Goal: Task Accomplishment & Management: Manage account settings

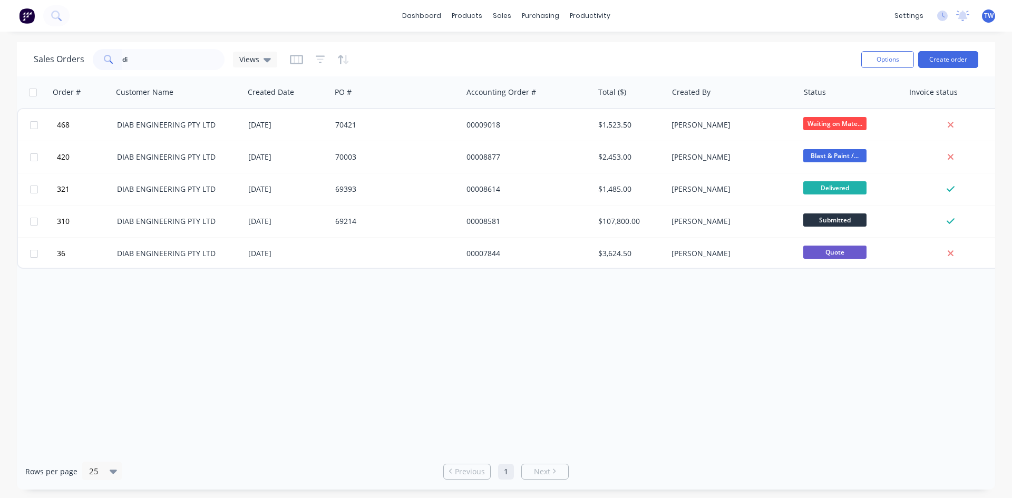
type input "d"
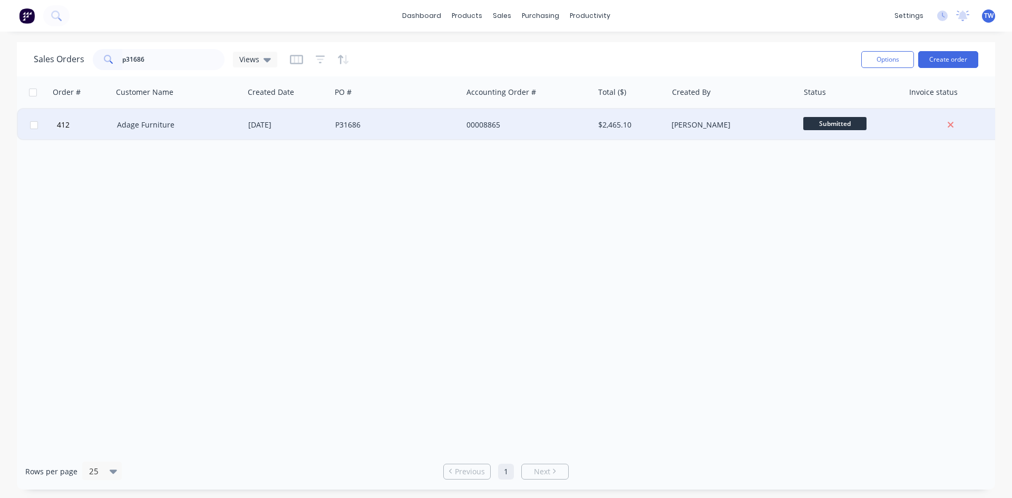
type input "p31686"
click at [817, 122] on span "Submitted" at bounding box center [834, 123] width 63 height 13
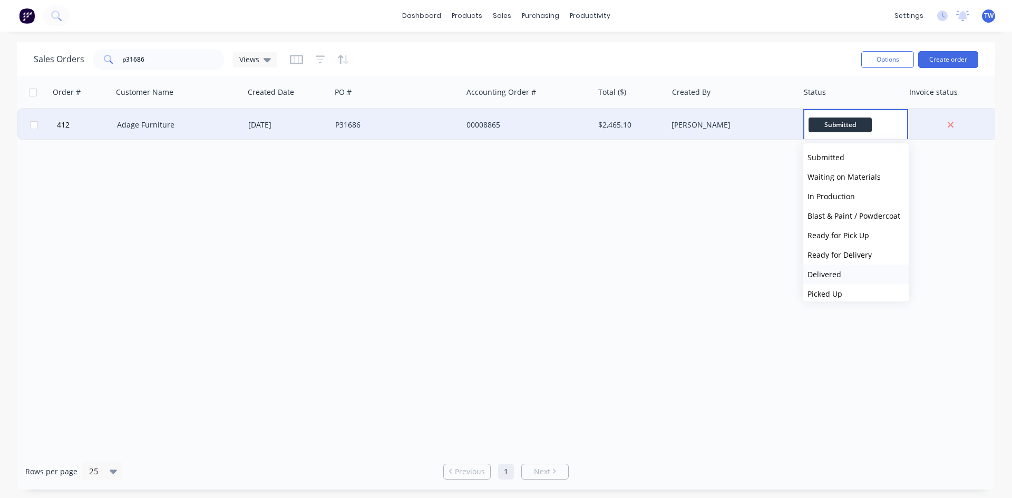
click at [839, 273] on span "Delivered" at bounding box center [824, 274] width 34 height 10
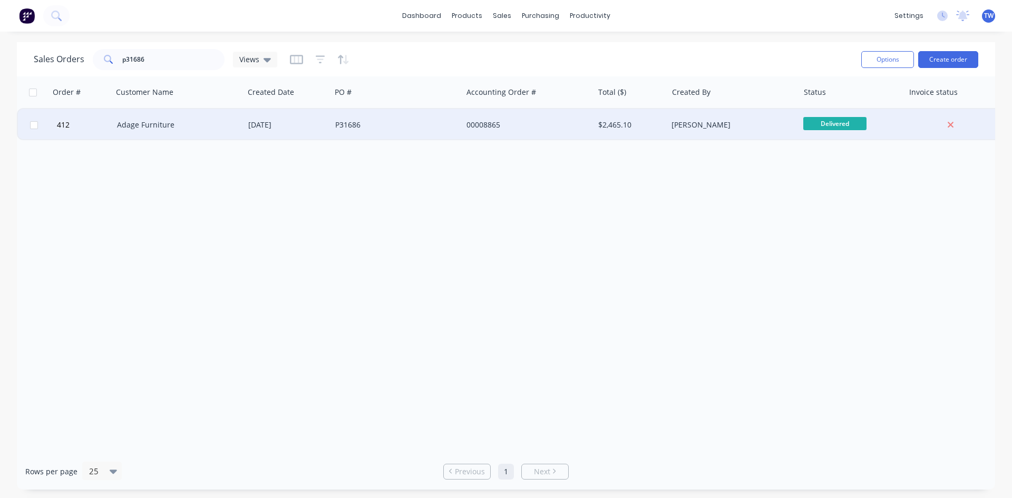
click at [778, 126] on div "[PERSON_NAME]" at bounding box center [729, 125] width 117 height 11
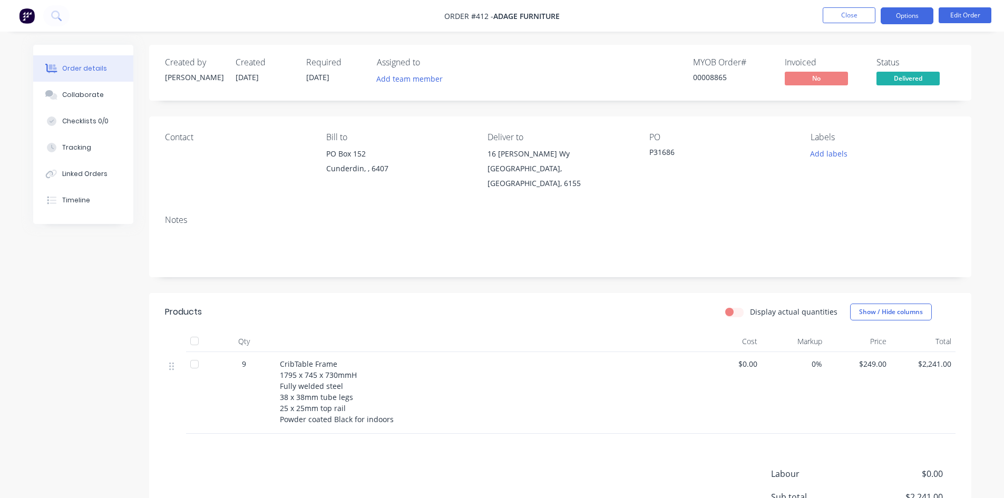
click at [923, 10] on button "Options" at bounding box center [907, 15] width 53 height 17
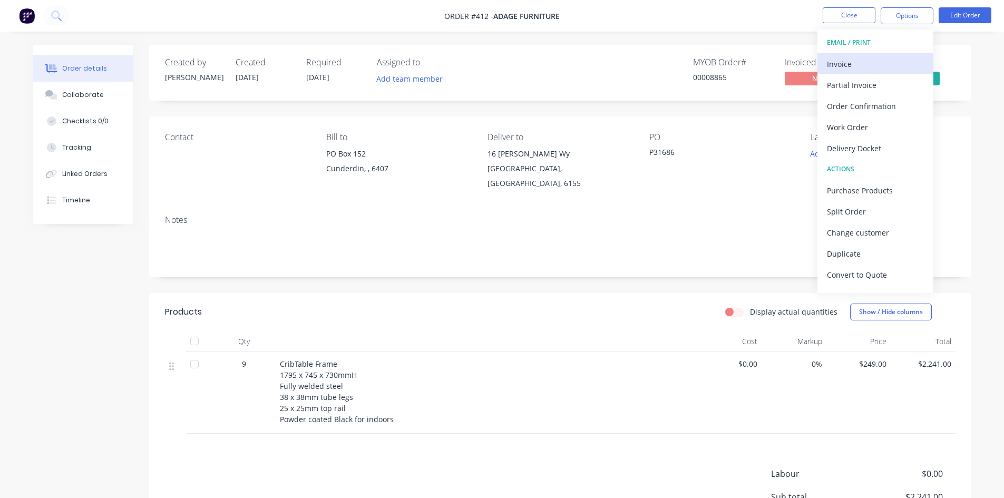
click at [840, 68] on div "Invoice" at bounding box center [875, 63] width 97 height 15
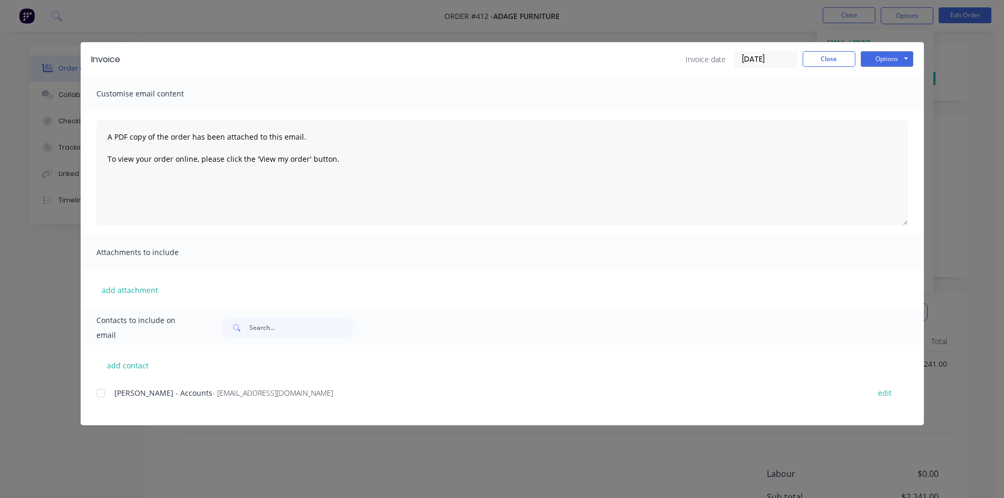
click at [101, 395] on div at bounding box center [100, 393] width 21 height 21
click at [875, 62] on button "Options" at bounding box center [887, 59] width 53 height 16
click at [883, 115] on button "Email" at bounding box center [894, 112] width 67 height 17
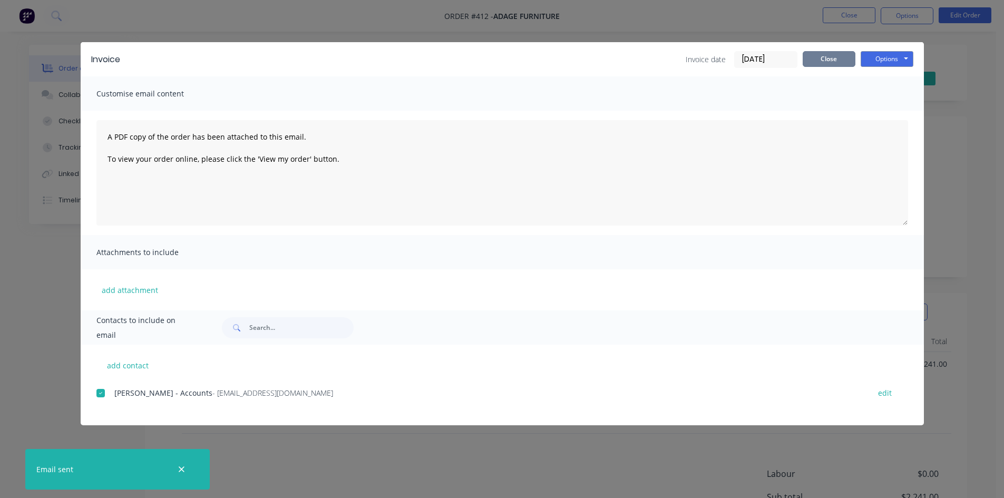
click at [845, 61] on button "Close" at bounding box center [829, 59] width 53 height 16
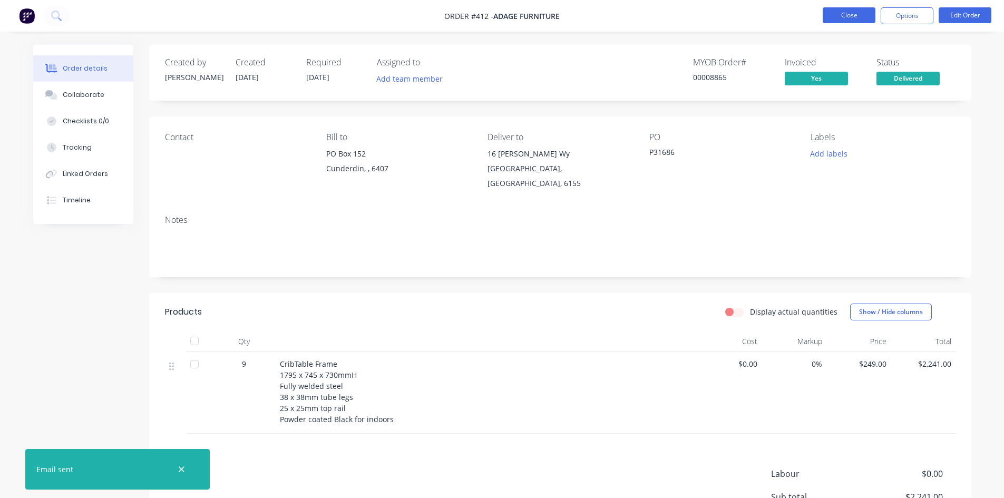
click at [852, 17] on button "Close" at bounding box center [849, 15] width 53 height 16
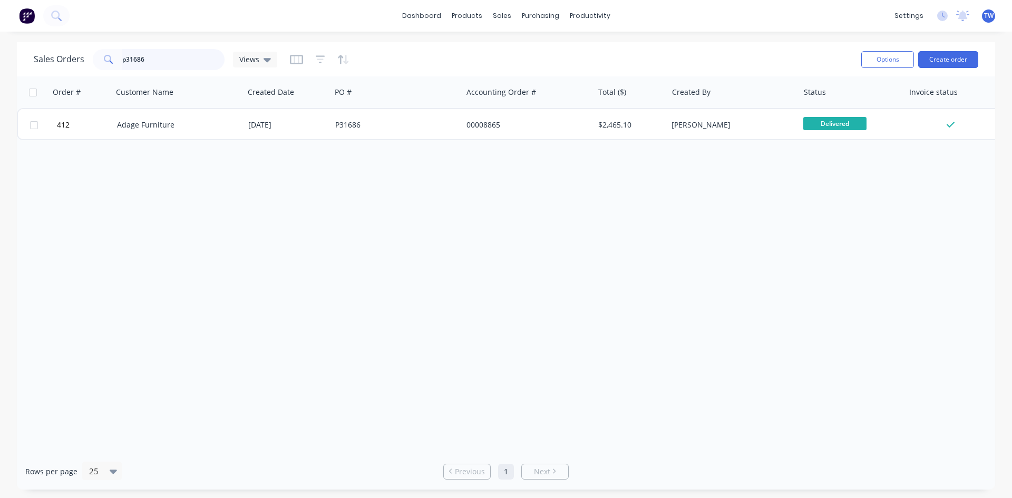
click at [172, 59] on input "p31686" at bounding box center [173, 59] width 103 height 21
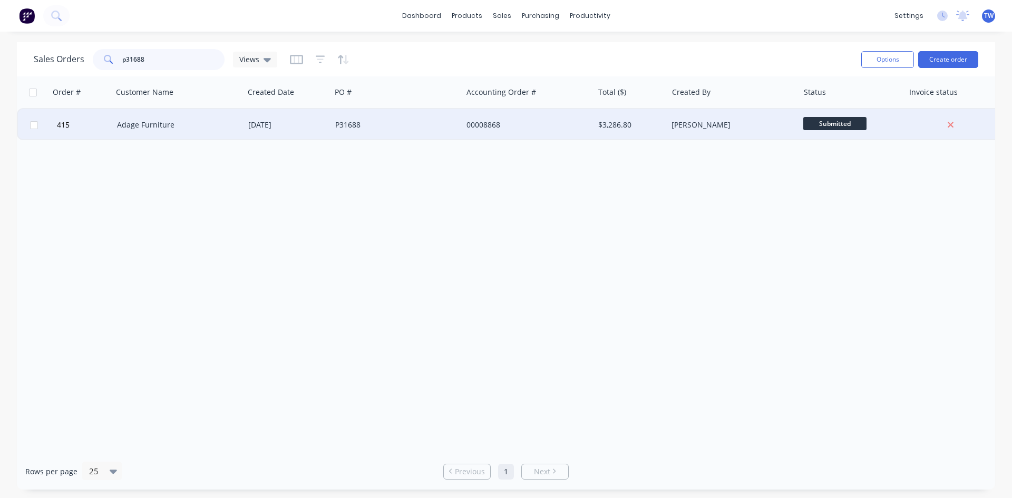
type input "p31688"
click at [832, 126] on span "Submitted" at bounding box center [834, 123] width 63 height 13
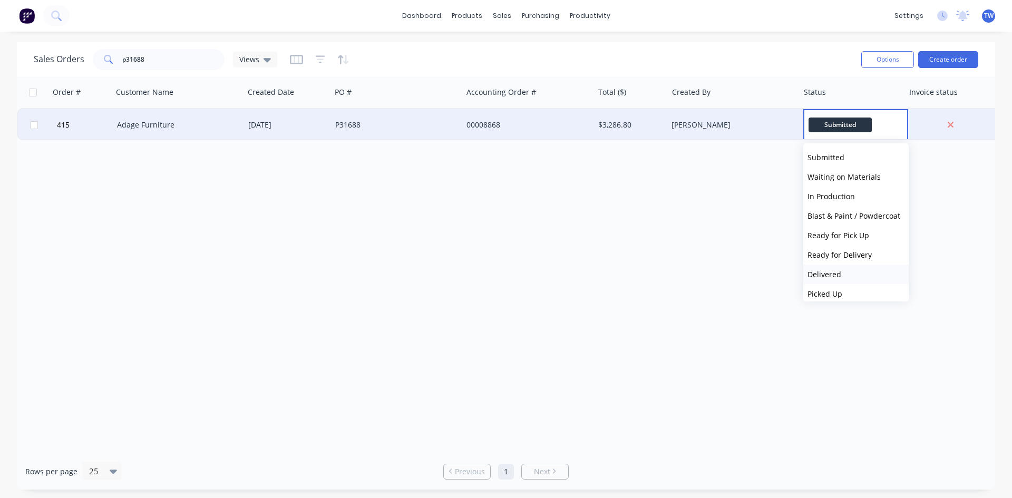
click at [832, 274] on span "Delivered" at bounding box center [824, 274] width 34 height 10
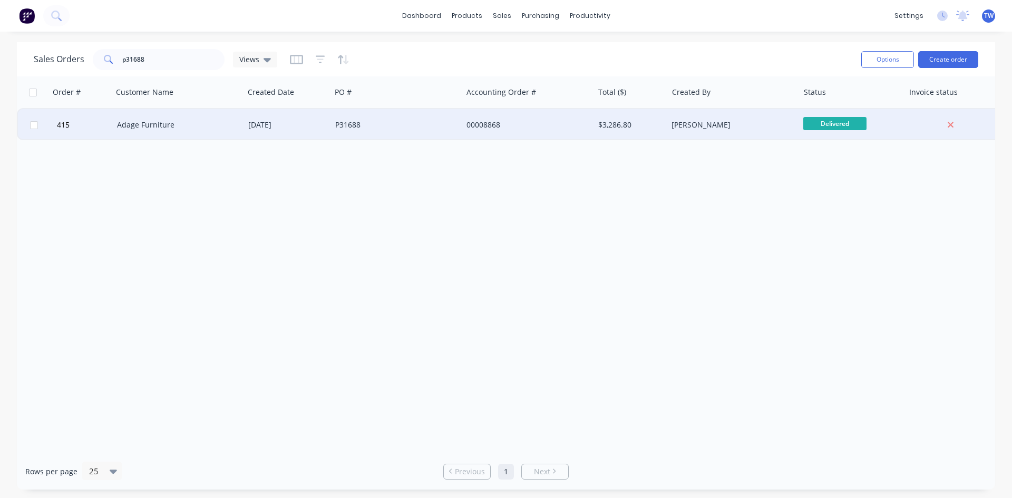
click at [756, 130] on div "[PERSON_NAME]" at bounding box center [732, 125] width 131 height 32
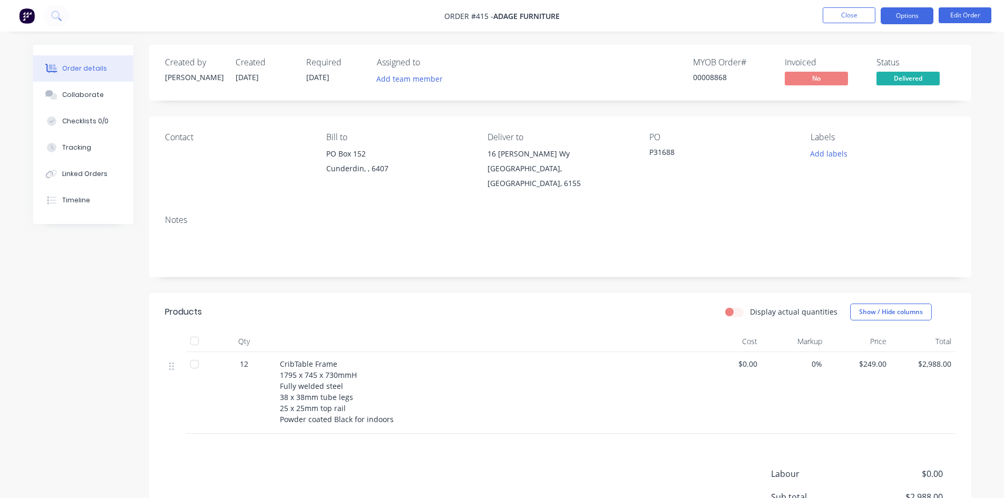
click at [894, 22] on button "Options" at bounding box center [907, 15] width 53 height 17
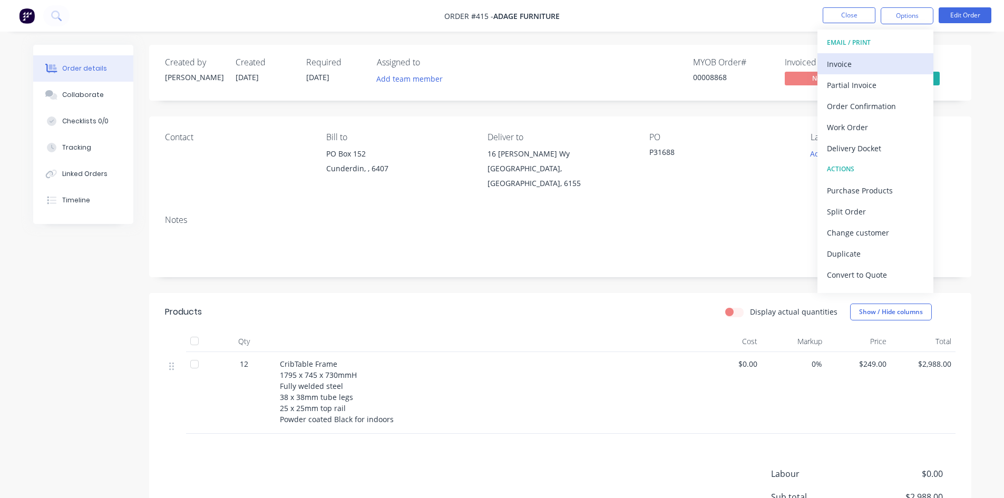
click at [874, 61] on div "Invoice" at bounding box center [875, 63] width 97 height 15
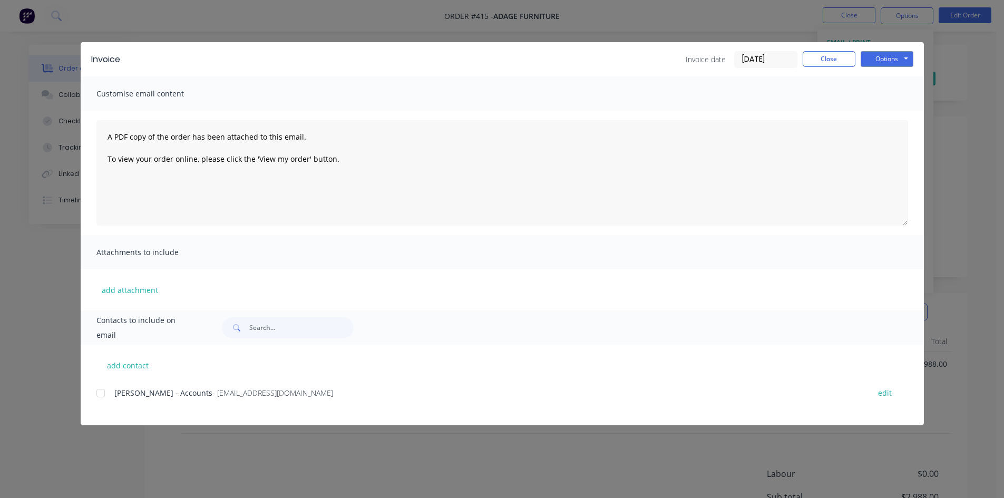
click at [97, 394] on div at bounding box center [100, 393] width 21 height 21
click at [875, 61] on button "Options" at bounding box center [887, 59] width 53 height 16
click at [891, 107] on button "Email" at bounding box center [894, 112] width 67 height 17
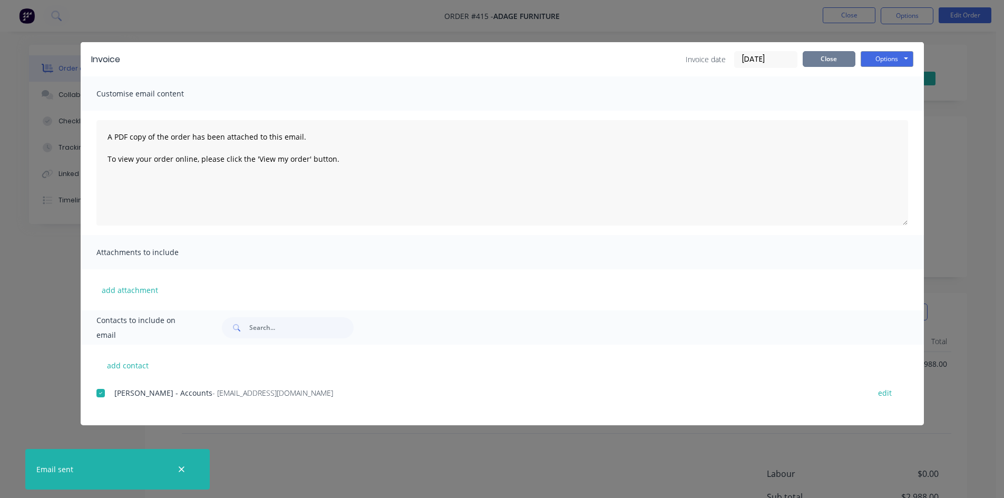
click at [846, 64] on button "Close" at bounding box center [829, 59] width 53 height 16
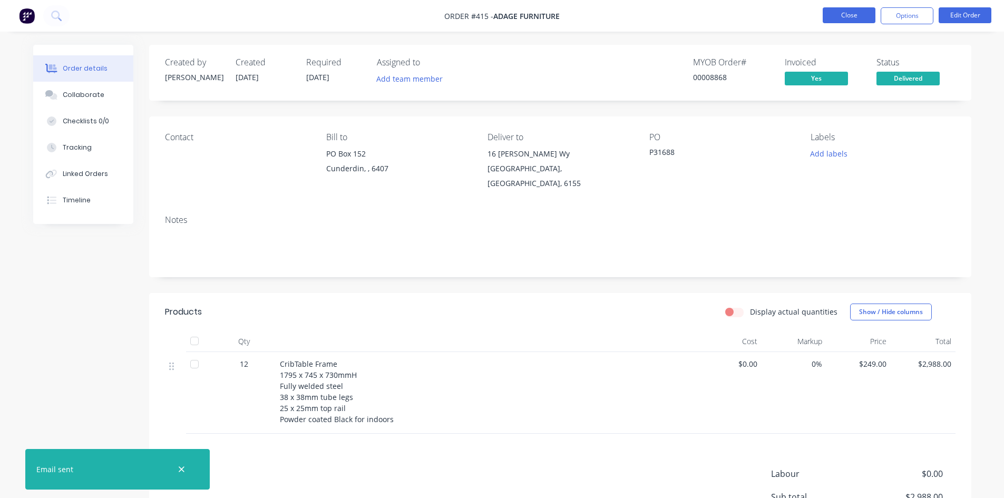
click at [829, 18] on button "Close" at bounding box center [849, 15] width 53 height 16
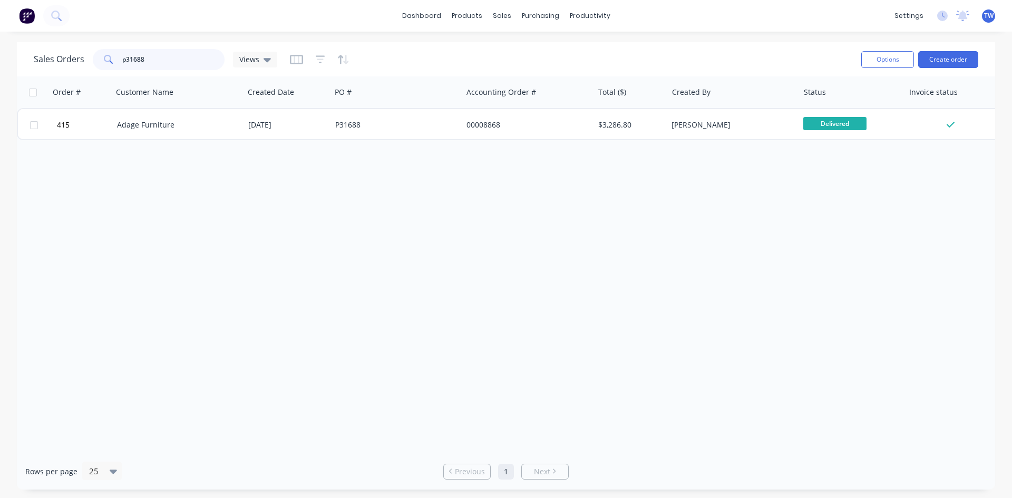
click at [168, 58] on input "p31688" at bounding box center [173, 59] width 103 height 21
type input "p"
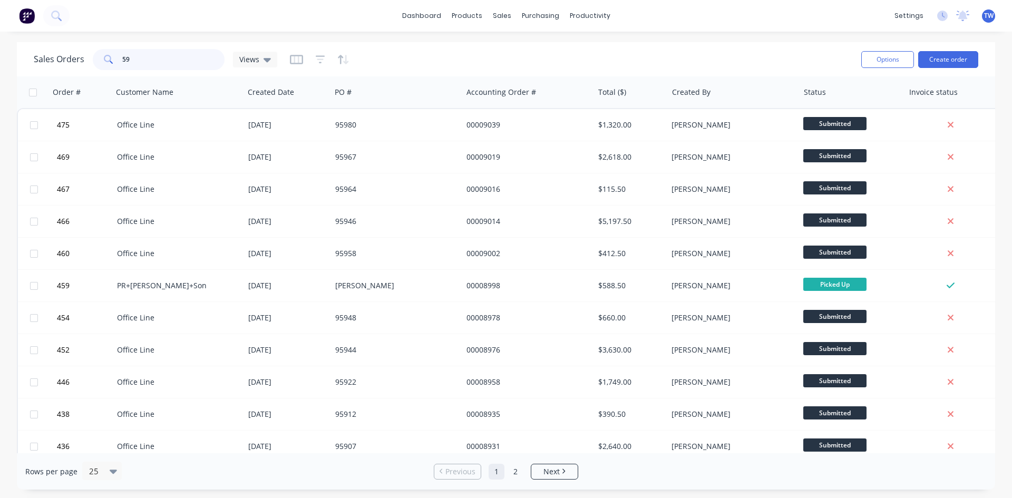
type input "5"
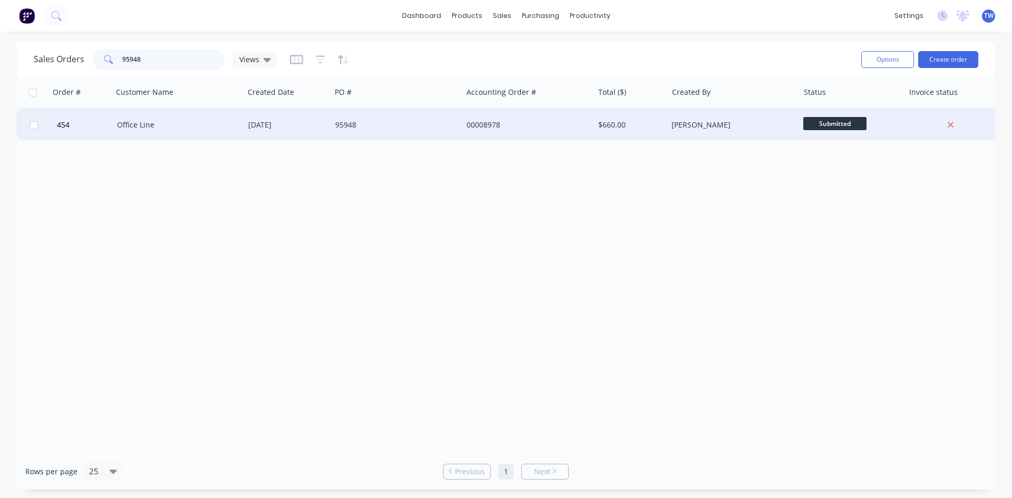
type input "95948"
click at [840, 122] on span "Submitted" at bounding box center [834, 123] width 63 height 13
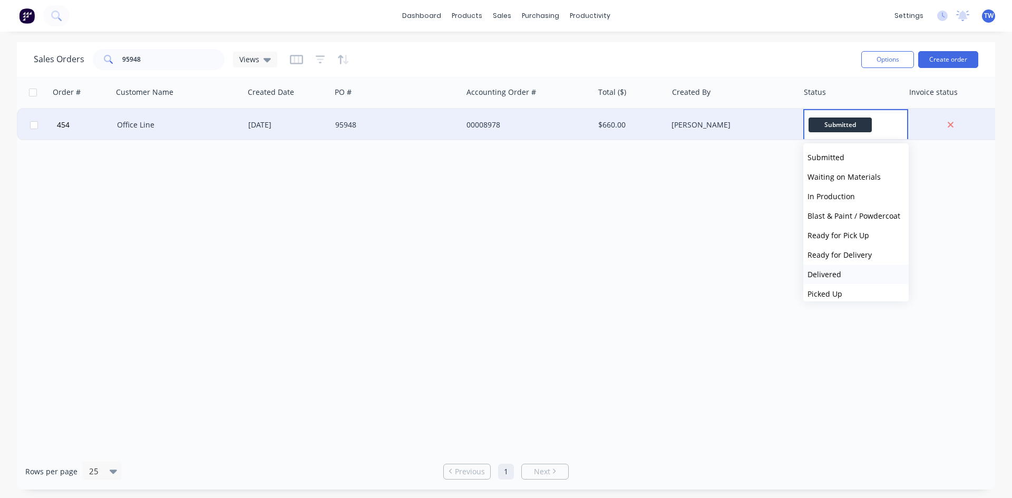
click at [841, 275] on button "Delivered" at bounding box center [855, 274] width 105 height 19
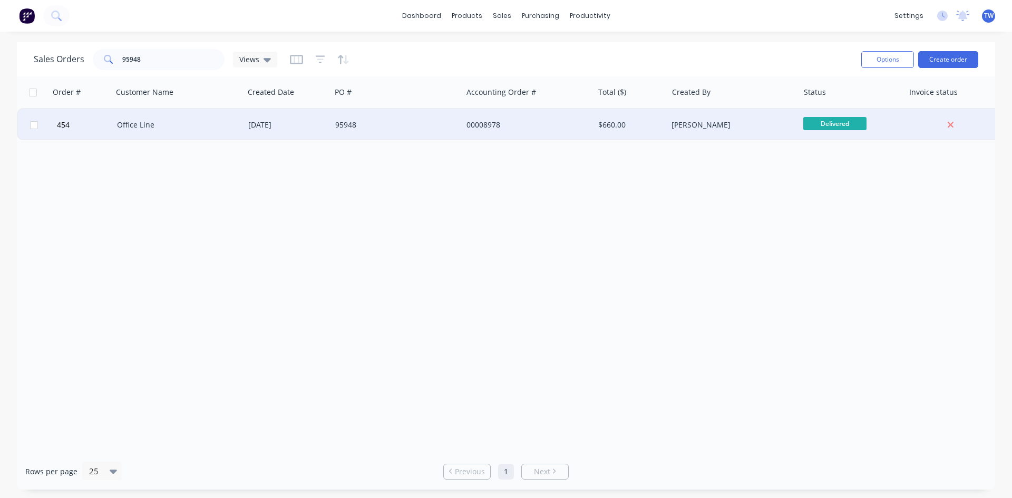
click at [698, 131] on div "[PERSON_NAME]" at bounding box center [732, 125] width 131 height 32
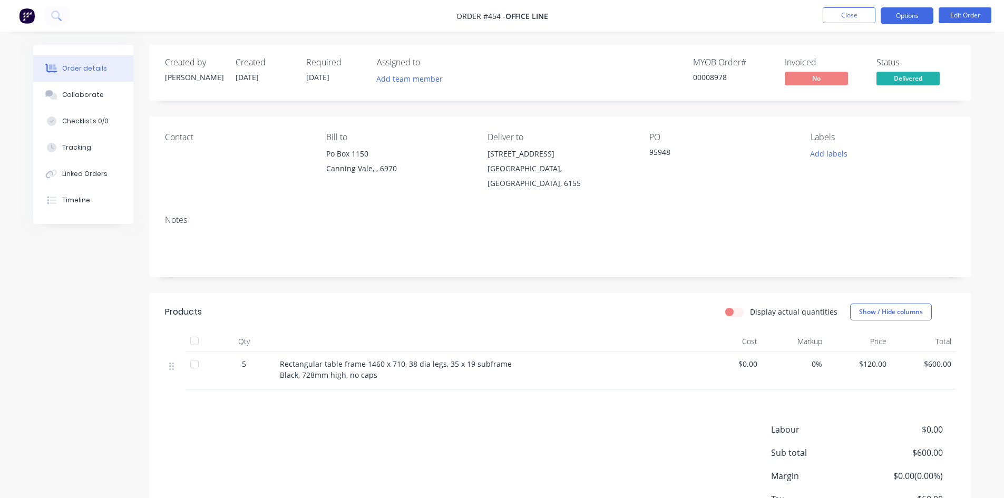
click at [917, 16] on button "Options" at bounding box center [907, 15] width 53 height 17
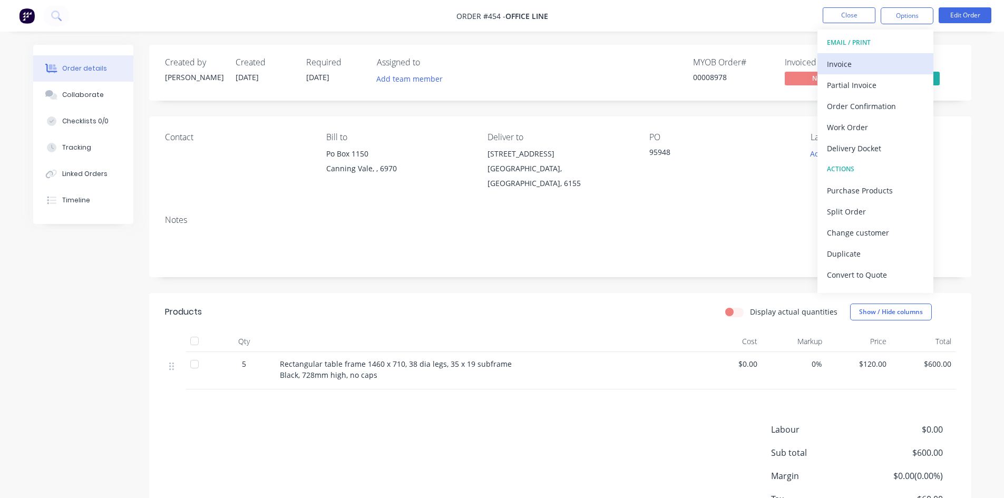
click at [869, 63] on div "Invoice" at bounding box center [875, 63] width 97 height 15
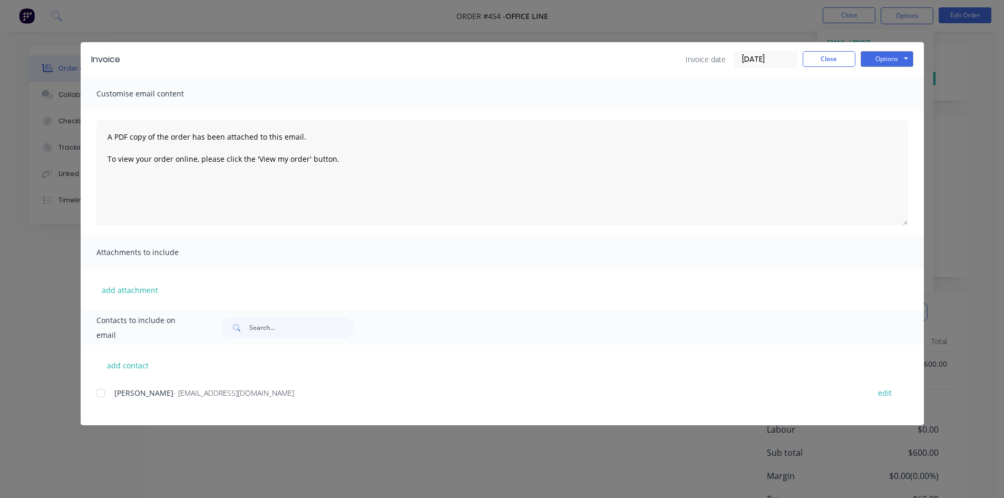
click at [102, 391] on div at bounding box center [100, 393] width 21 height 21
click at [895, 61] on button "Options" at bounding box center [887, 59] width 53 height 16
click at [881, 111] on button "Email" at bounding box center [894, 112] width 67 height 17
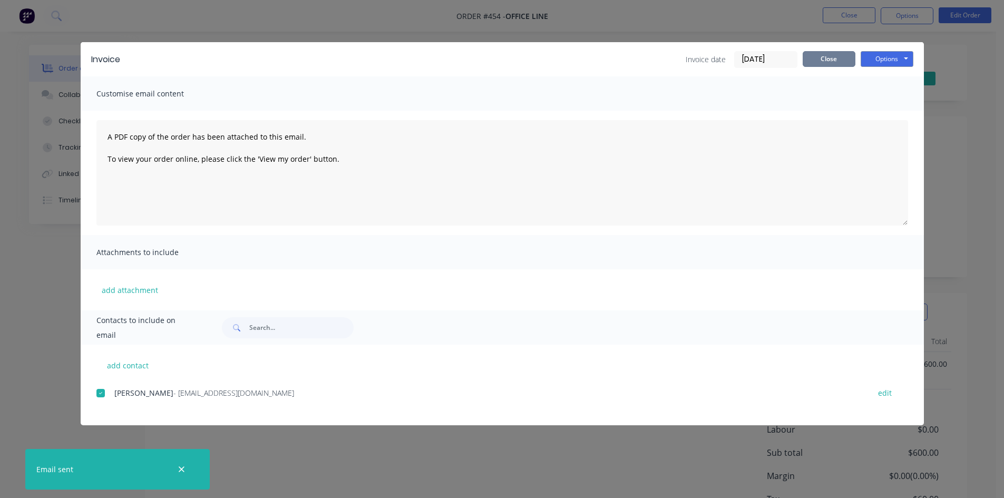
click at [830, 61] on button "Close" at bounding box center [829, 59] width 53 height 16
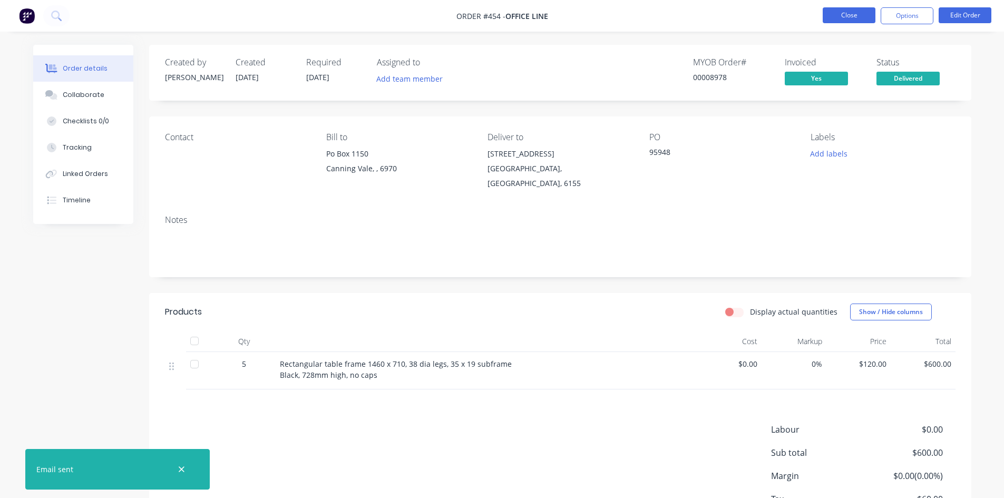
click at [852, 15] on button "Close" at bounding box center [849, 15] width 53 height 16
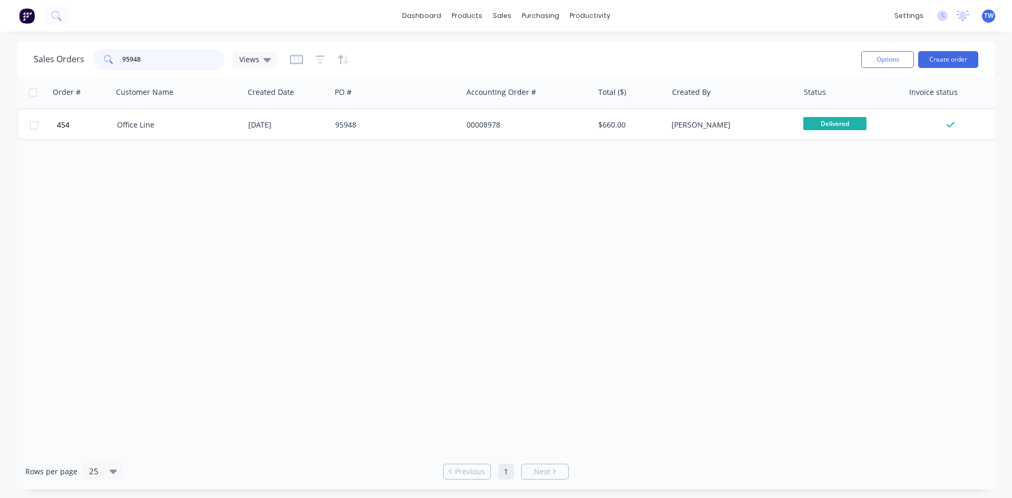
click at [175, 57] on input "95948" at bounding box center [173, 59] width 103 height 21
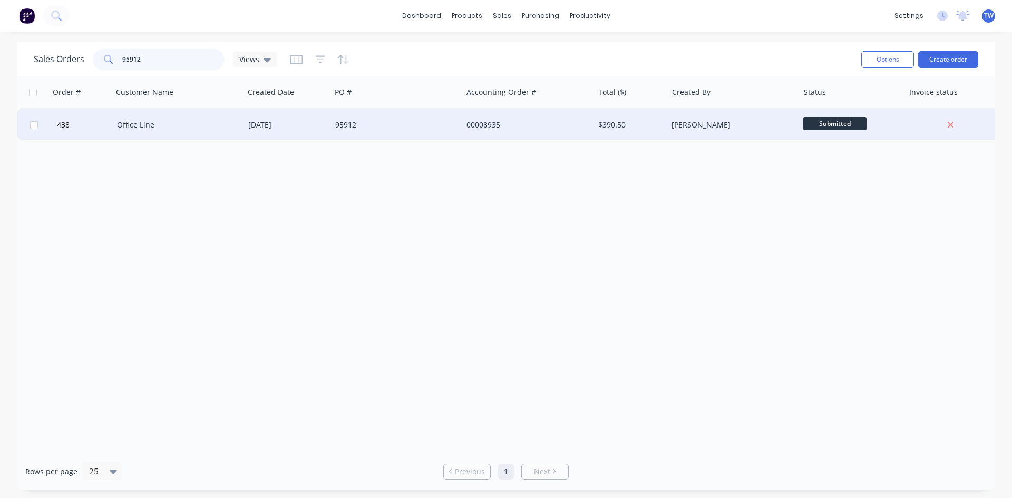
type input "95912"
click at [838, 124] on span "Submitted" at bounding box center [834, 123] width 63 height 13
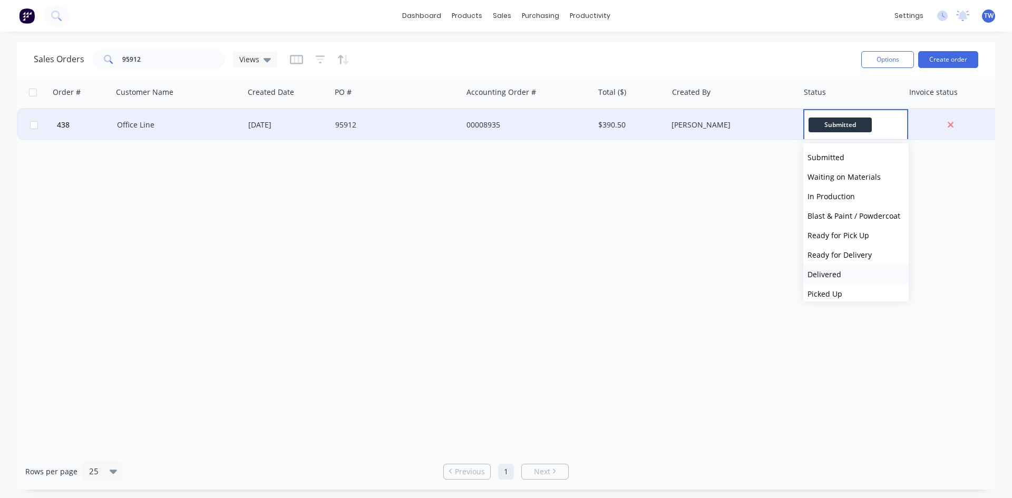
click at [827, 271] on span "Delivered" at bounding box center [824, 274] width 34 height 10
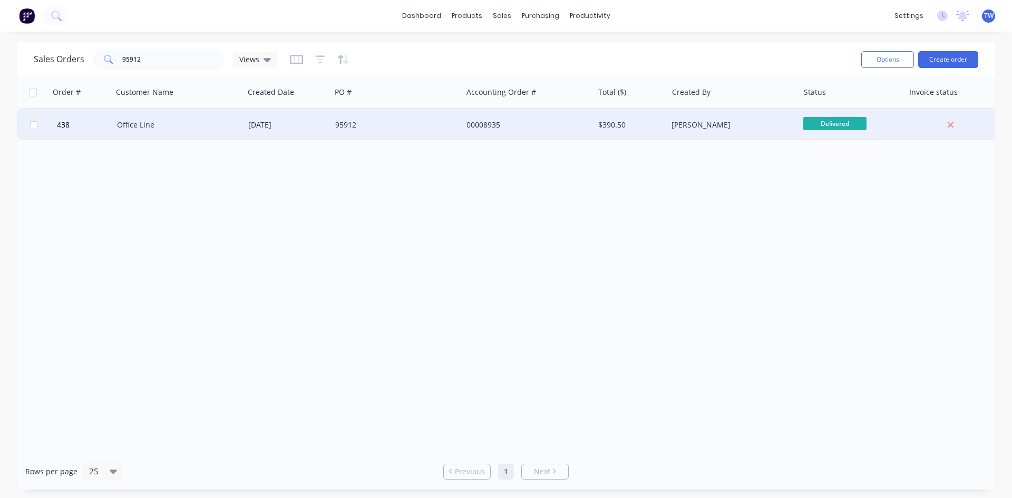
click at [716, 122] on div "[PERSON_NAME]" at bounding box center [729, 125] width 117 height 11
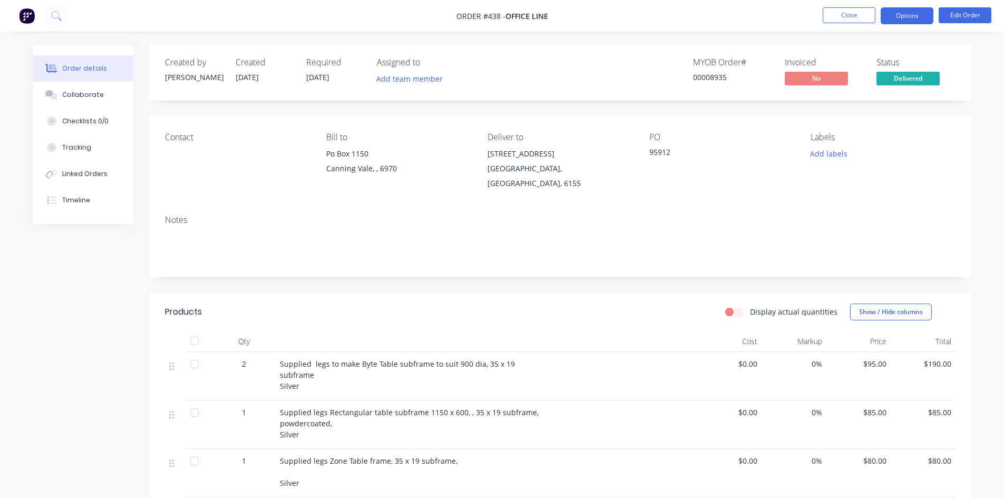
click at [905, 21] on button "Options" at bounding box center [907, 15] width 53 height 17
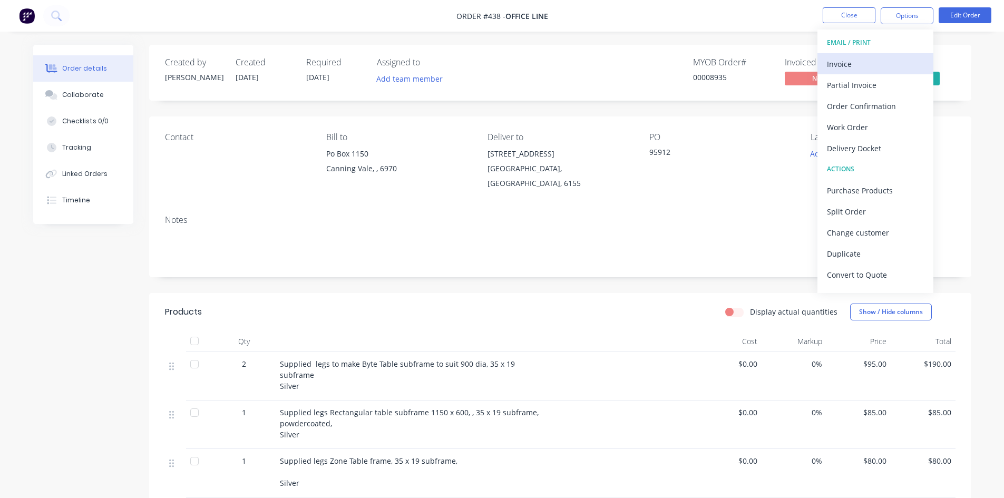
click at [873, 62] on div "Invoice" at bounding box center [875, 63] width 97 height 15
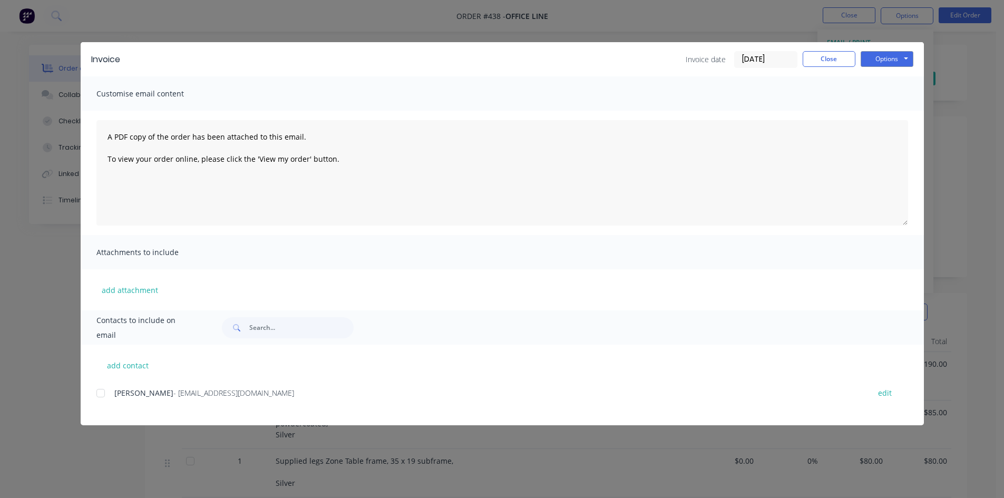
click at [96, 392] on div at bounding box center [100, 393] width 21 height 21
click at [867, 61] on button "Options" at bounding box center [887, 59] width 53 height 16
click at [884, 109] on button "Email" at bounding box center [894, 112] width 67 height 17
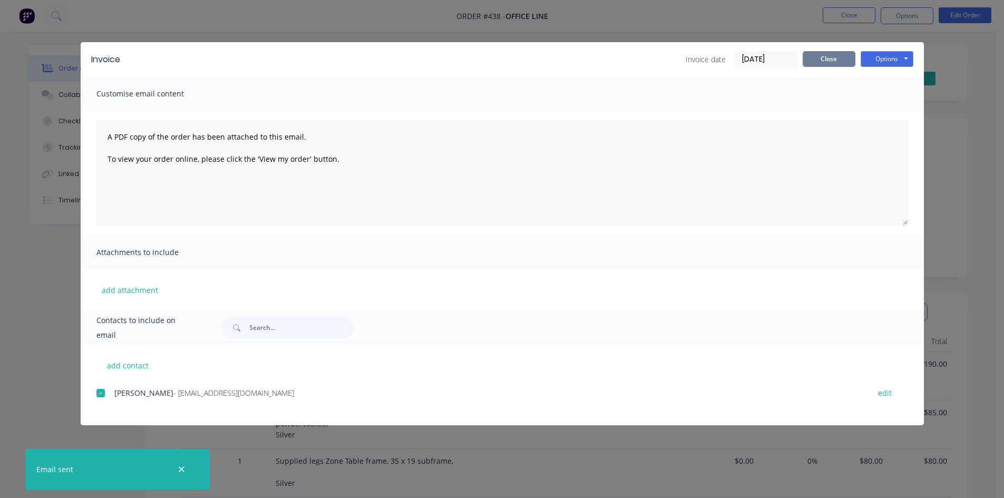
click at [841, 55] on button "Close" at bounding box center [829, 59] width 53 height 16
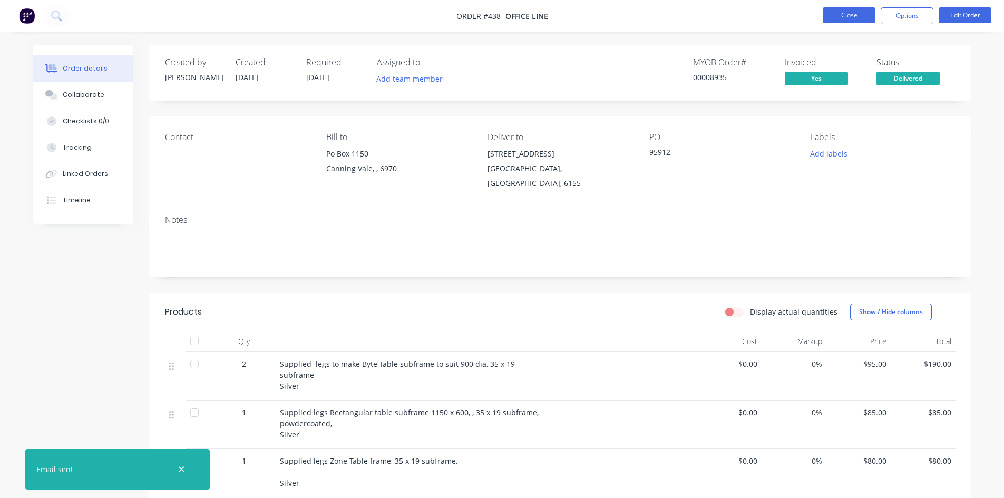
click at [842, 19] on button "Close" at bounding box center [849, 15] width 53 height 16
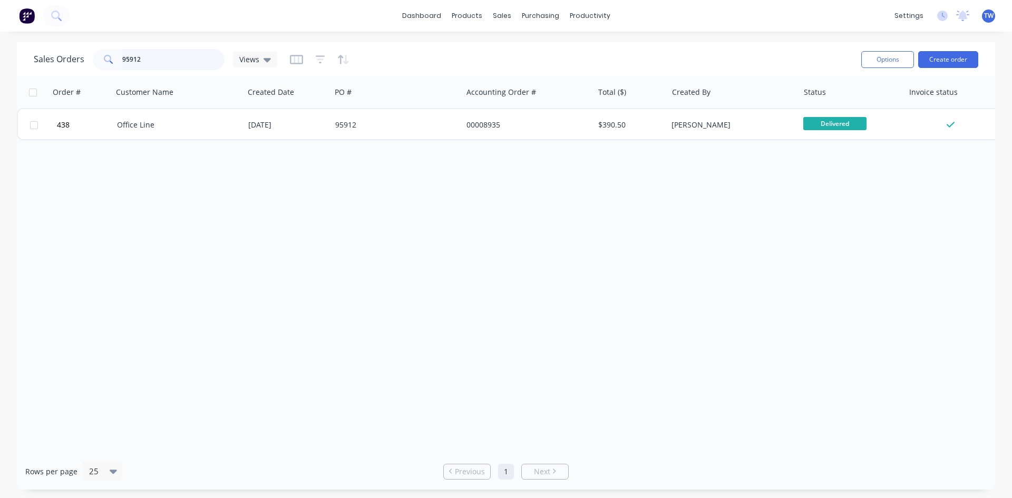
click at [165, 59] on input "95912" at bounding box center [173, 59] width 103 height 21
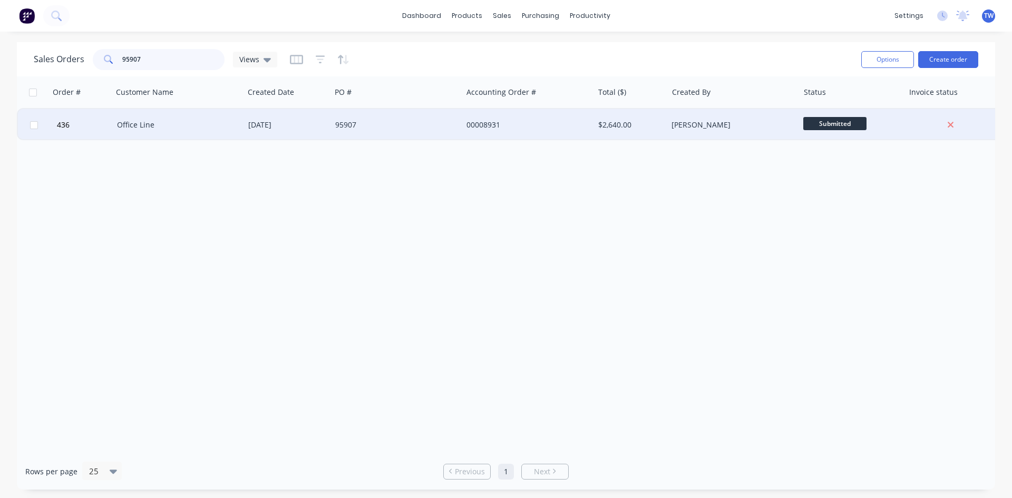
type input "95907"
click at [831, 122] on span "Submitted" at bounding box center [834, 123] width 63 height 13
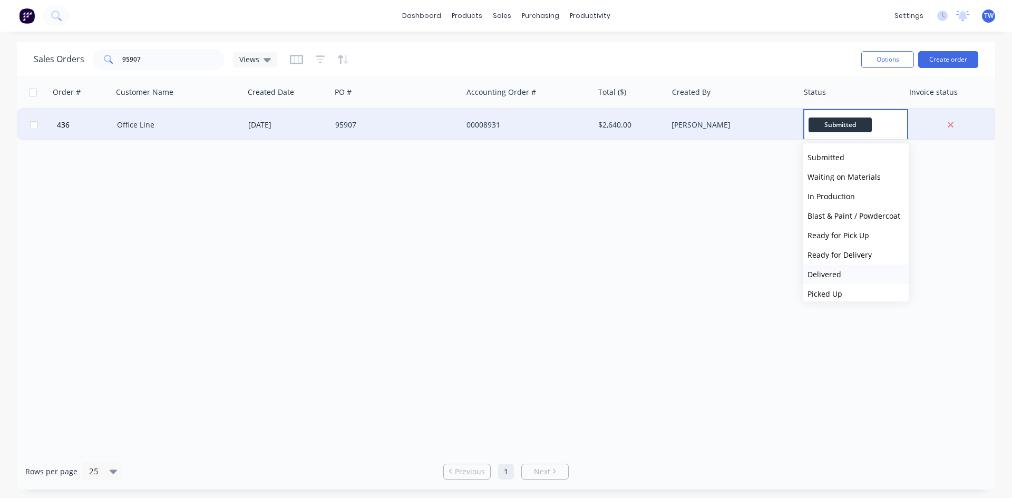
click at [833, 275] on span "Delivered" at bounding box center [824, 274] width 34 height 10
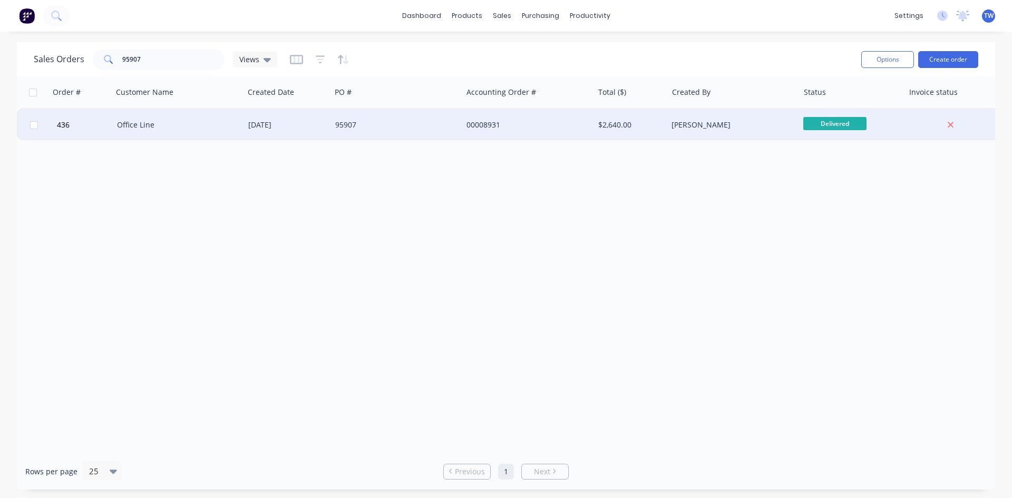
click at [767, 130] on div "[PERSON_NAME]" at bounding box center [732, 125] width 131 height 32
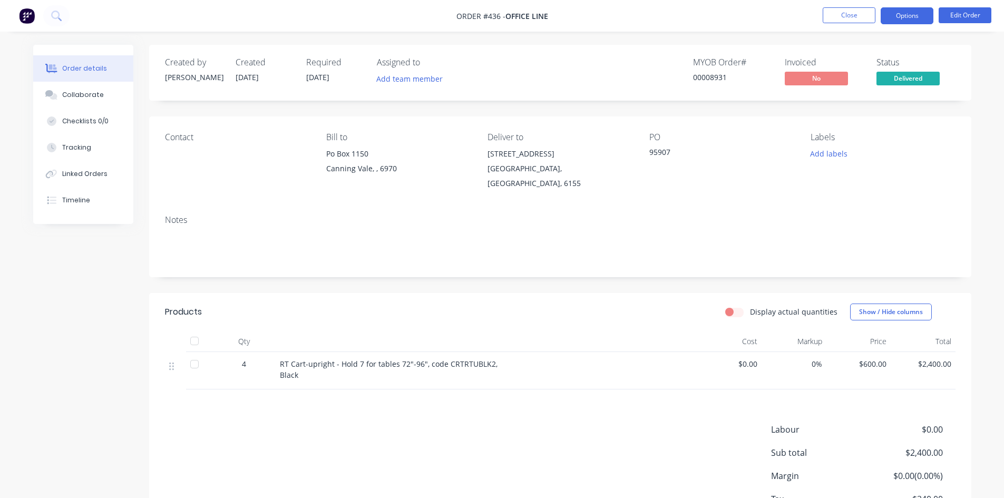
click at [895, 16] on button "Options" at bounding box center [907, 15] width 53 height 17
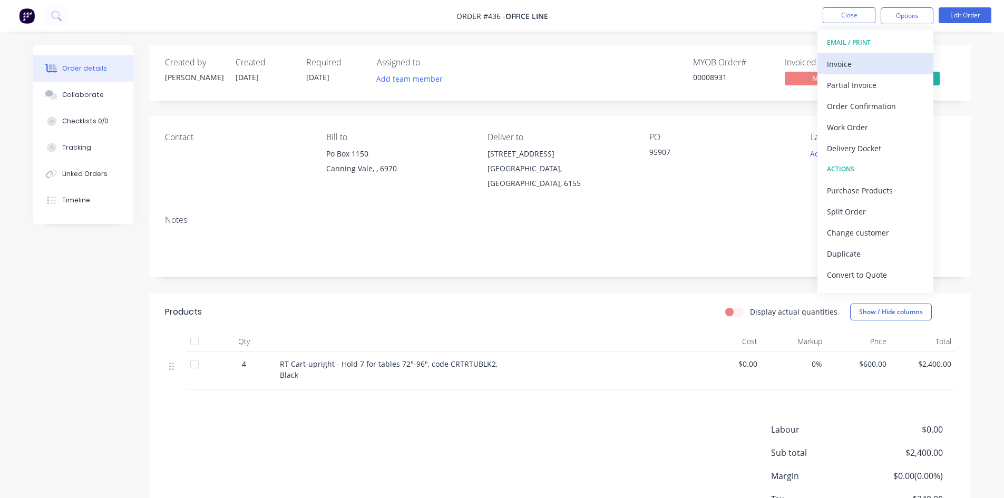
click at [847, 67] on div "Invoice" at bounding box center [875, 63] width 97 height 15
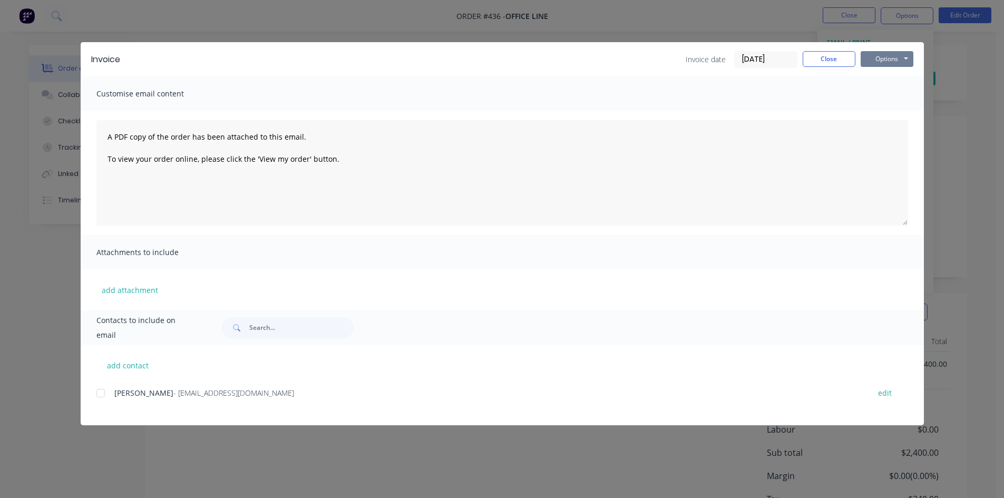
click at [879, 60] on button "Options" at bounding box center [887, 59] width 53 height 16
click at [100, 393] on div at bounding box center [100, 393] width 21 height 21
click at [882, 57] on button "Options" at bounding box center [887, 59] width 53 height 16
click at [886, 110] on button "Email" at bounding box center [894, 112] width 67 height 17
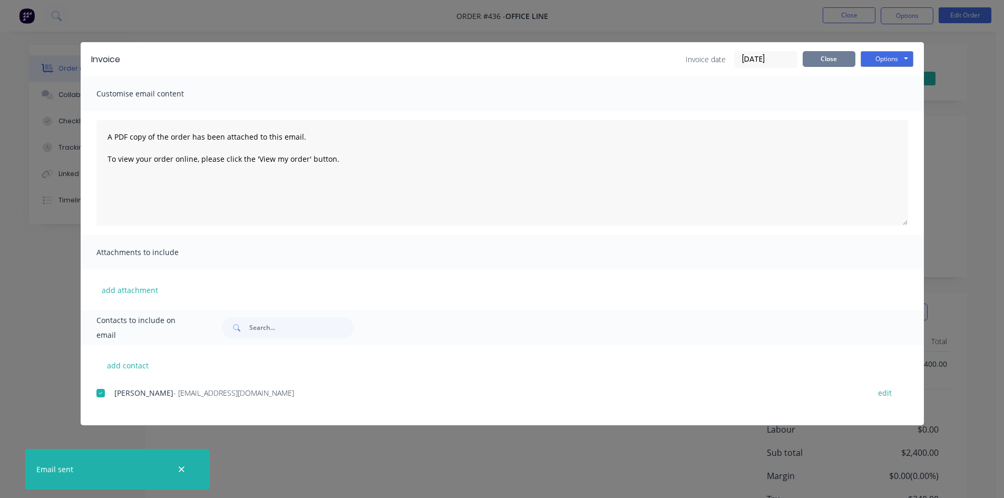
click at [829, 56] on button "Close" at bounding box center [829, 59] width 53 height 16
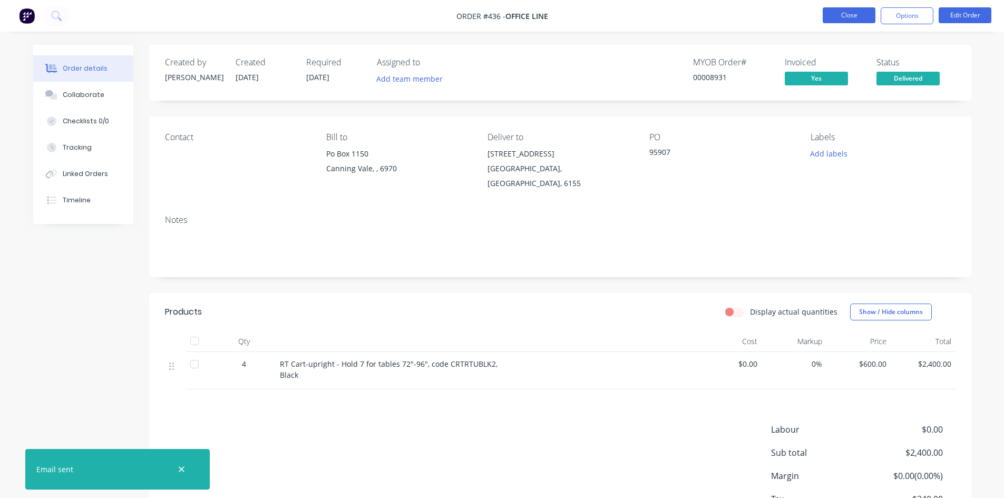
click at [848, 13] on button "Close" at bounding box center [849, 15] width 53 height 16
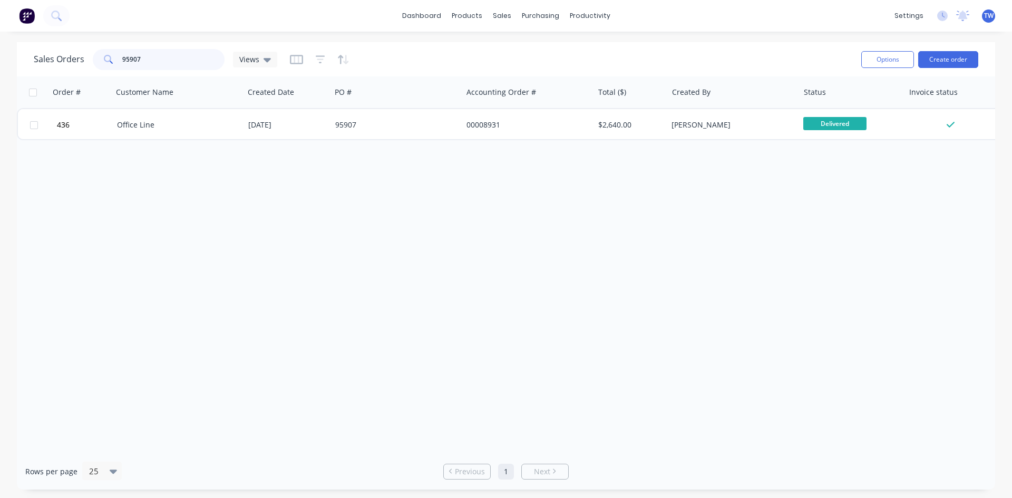
click at [150, 59] on input "95907" at bounding box center [173, 59] width 103 height 21
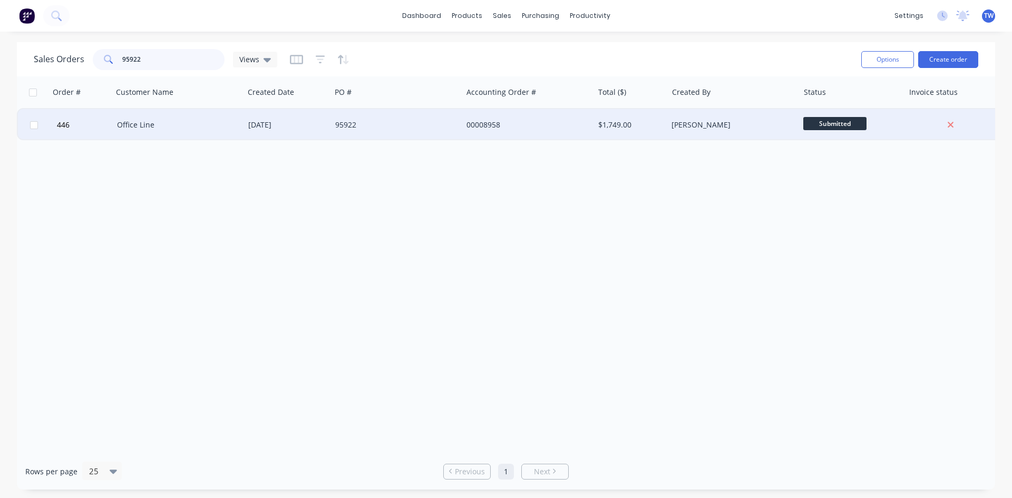
type input "95922"
click at [832, 124] on span "Submitted" at bounding box center [834, 123] width 63 height 13
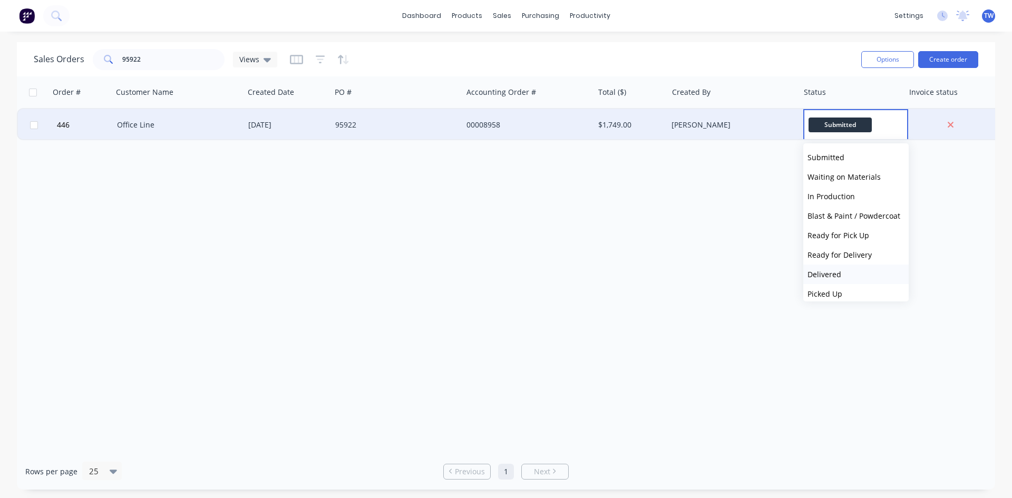
click at [850, 274] on button "Delivered" at bounding box center [855, 274] width 105 height 19
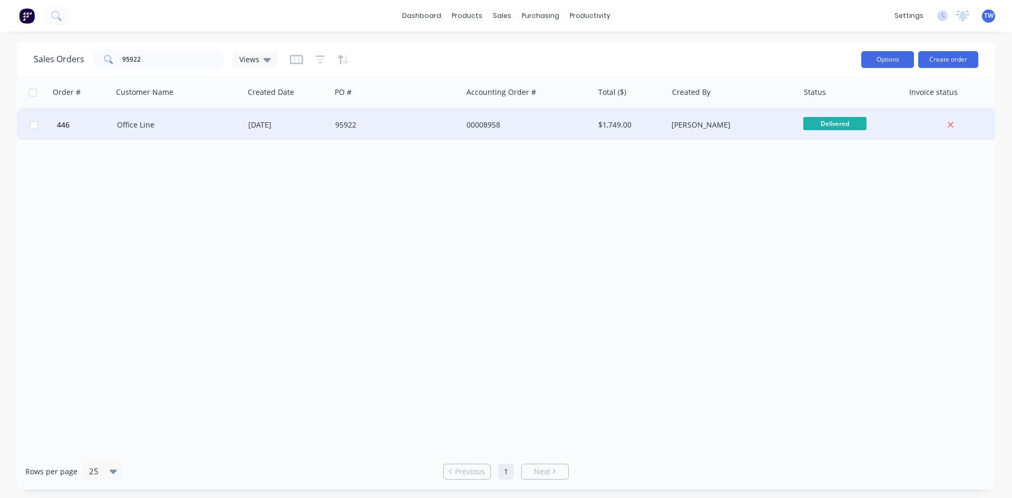
click at [866, 61] on button "Options" at bounding box center [887, 59] width 53 height 17
click at [717, 120] on div "[PERSON_NAME]" at bounding box center [729, 125] width 117 height 11
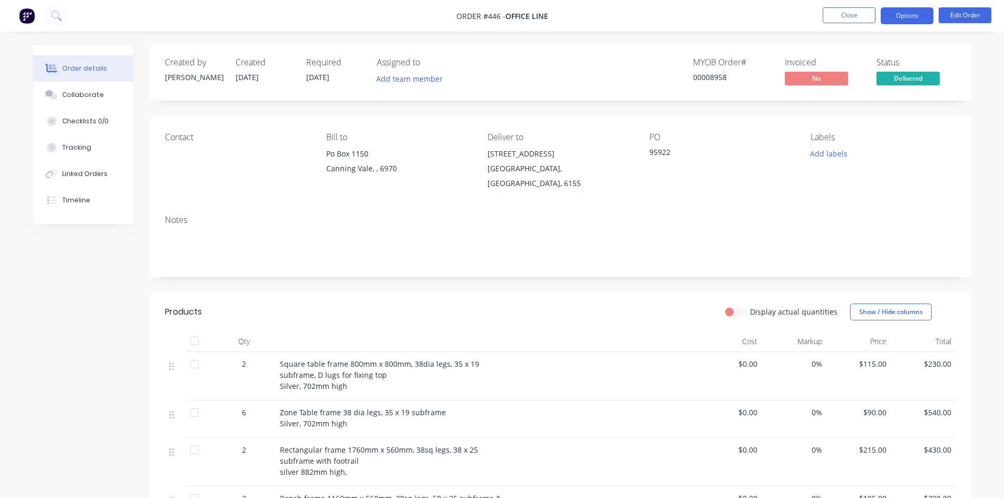
click at [907, 15] on button "Options" at bounding box center [907, 15] width 53 height 17
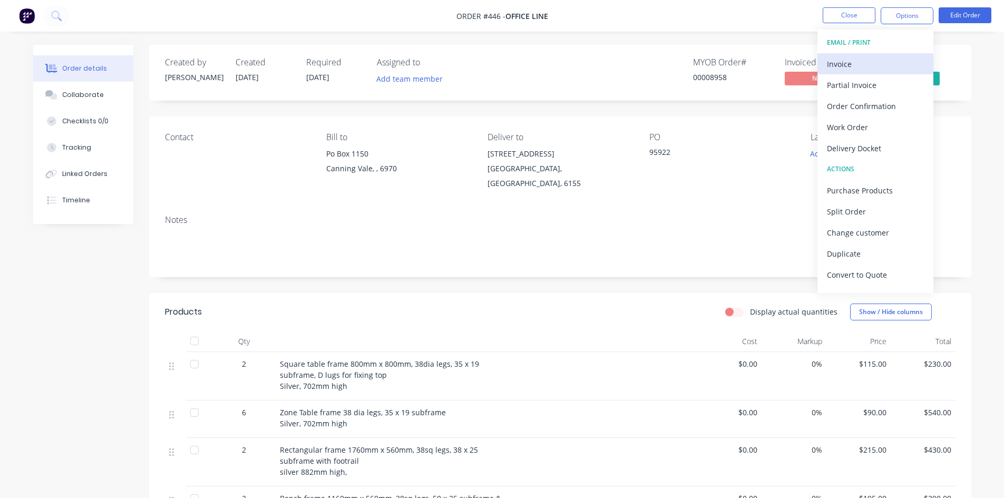
click at [853, 61] on div "Invoice" at bounding box center [875, 63] width 97 height 15
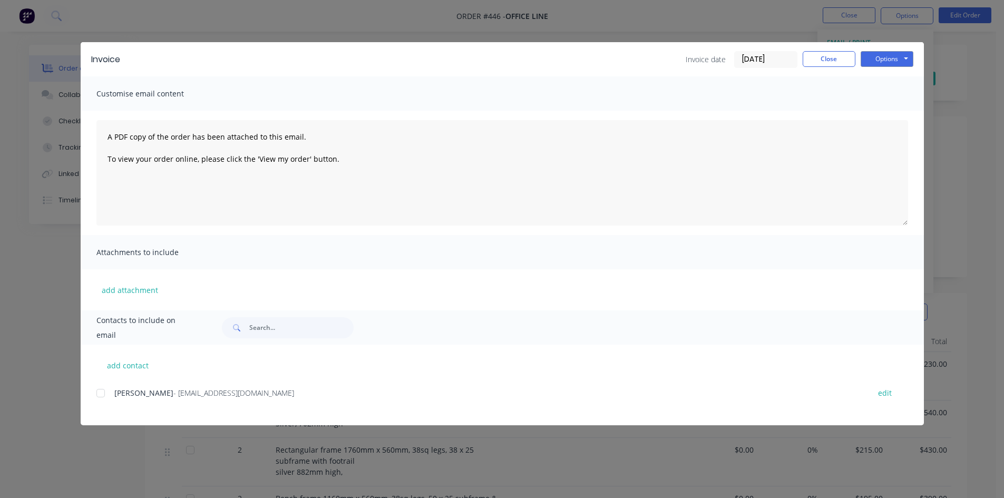
click at [100, 394] on div at bounding box center [100, 393] width 21 height 21
click at [882, 59] on button "Options" at bounding box center [887, 59] width 53 height 16
click at [892, 114] on button "Email" at bounding box center [894, 112] width 67 height 17
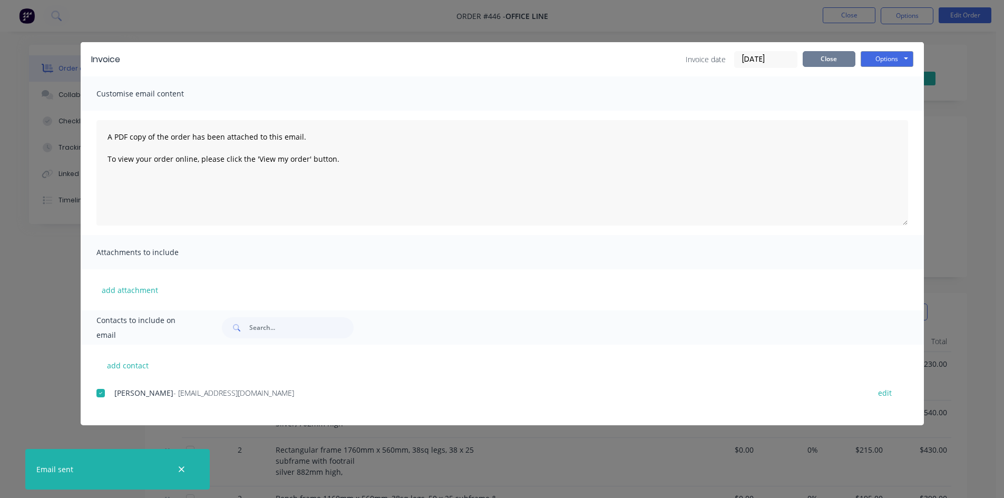
click at [836, 54] on button "Close" at bounding box center [829, 59] width 53 height 16
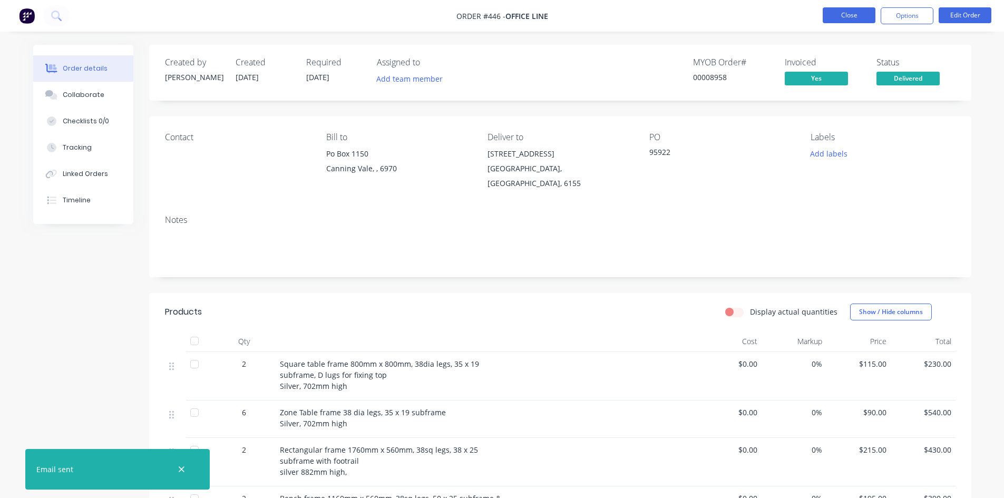
click at [844, 22] on button "Close" at bounding box center [849, 15] width 53 height 16
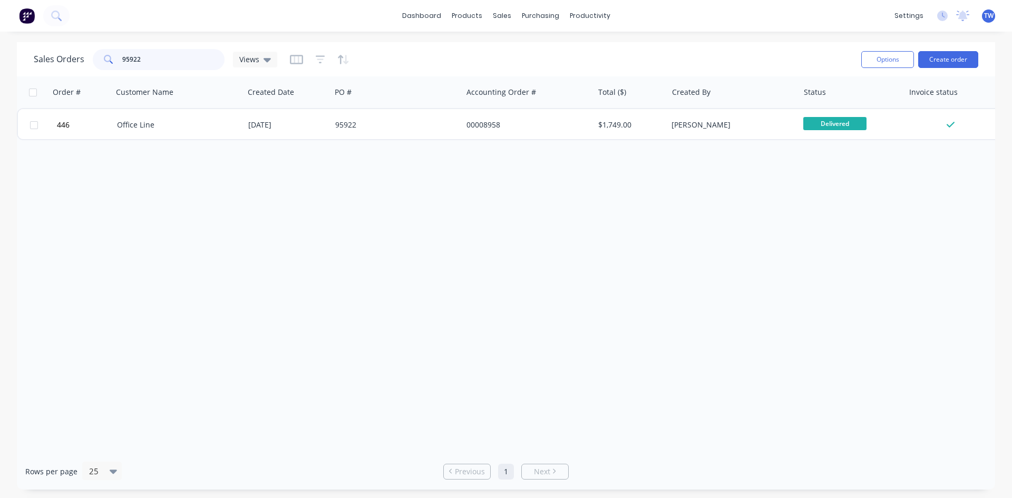
click at [136, 66] on input "95922" at bounding box center [173, 59] width 103 height 21
type input "9"
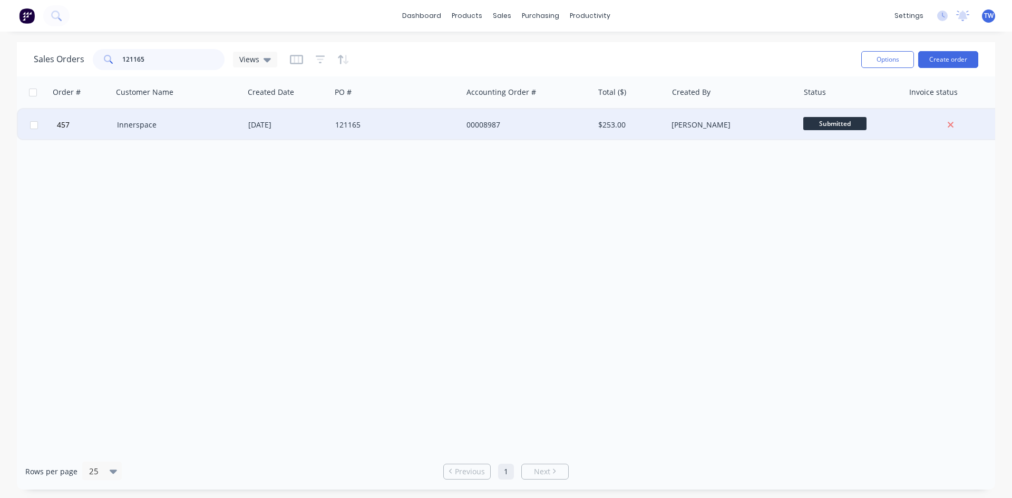
type input "121165"
click at [833, 126] on span "Submitted" at bounding box center [834, 123] width 63 height 13
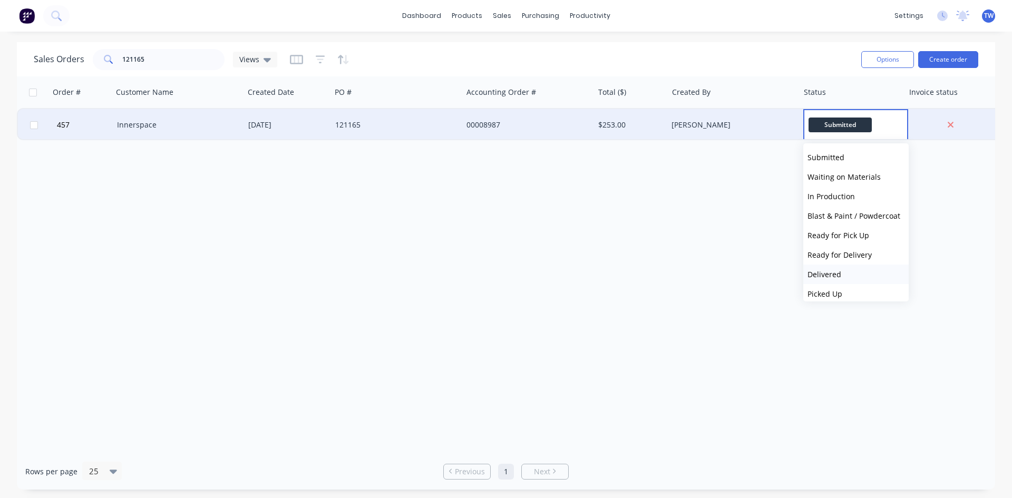
click at [832, 273] on span "Delivered" at bounding box center [824, 274] width 34 height 10
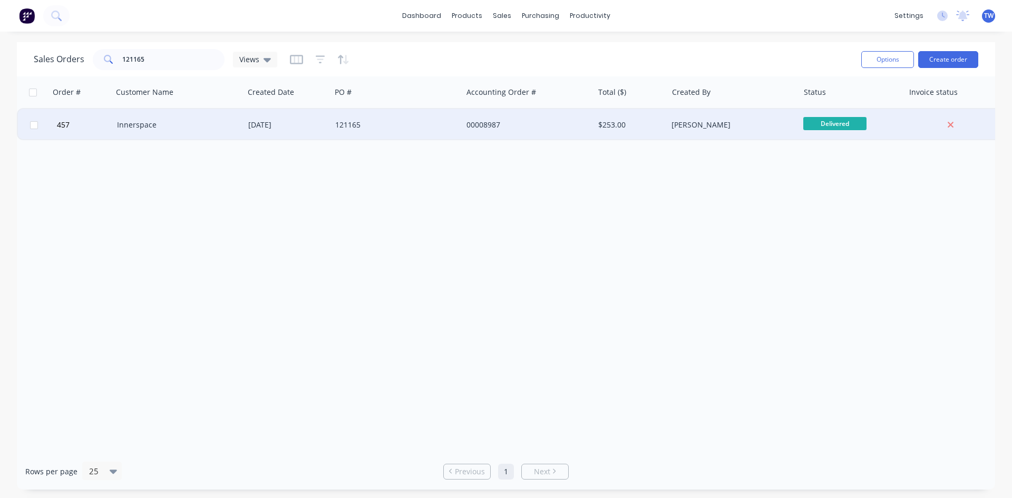
click at [717, 131] on div "[PERSON_NAME]" at bounding box center [732, 125] width 131 height 32
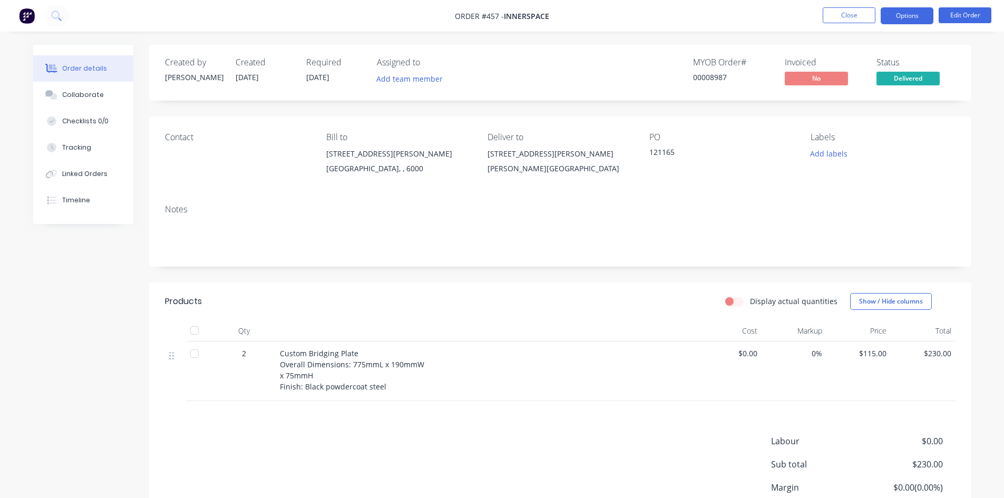
click at [892, 21] on button "Options" at bounding box center [907, 15] width 53 height 17
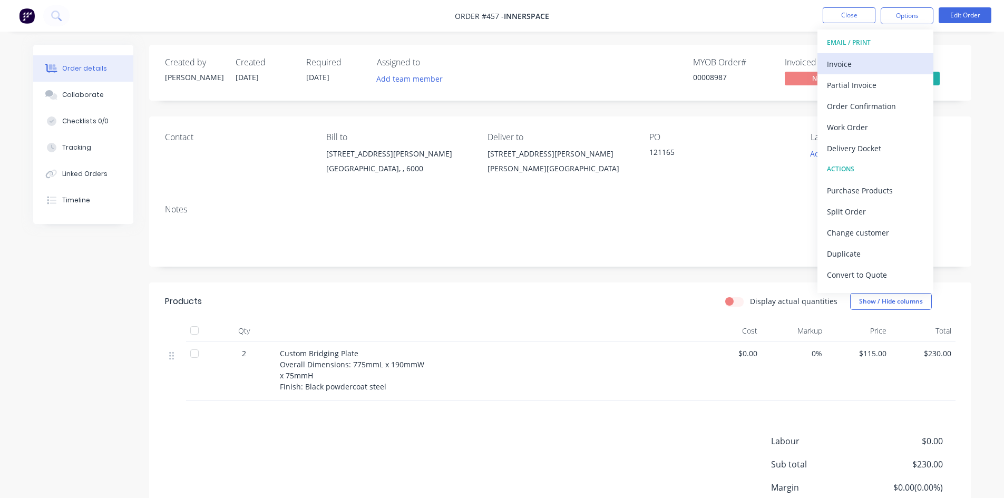
click at [856, 64] on div "Invoice" at bounding box center [875, 63] width 97 height 15
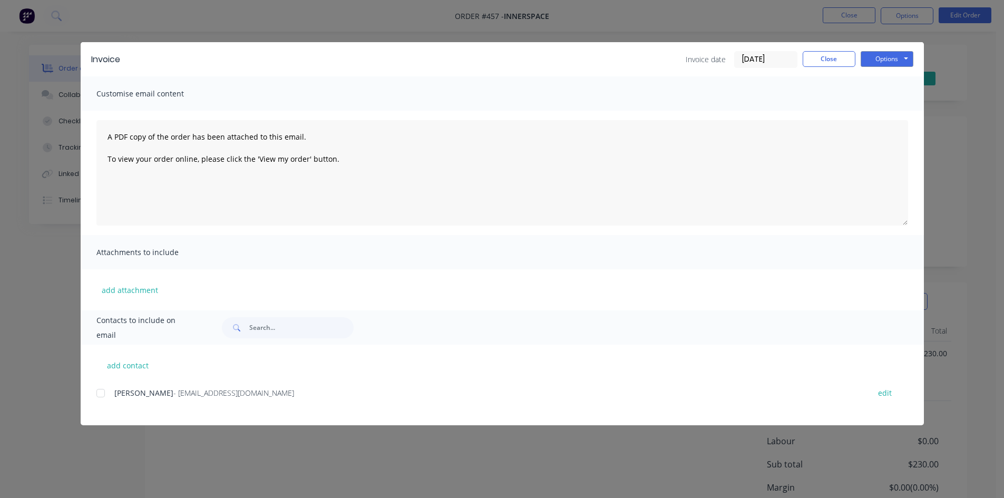
click at [101, 394] on div at bounding box center [100, 393] width 21 height 21
click at [875, 58] on button "Options" at bounding box center [887, 59] width 53 height 16
click at [883, 114] on button "Email" at bounding box center [894, 112] width 67 height 17
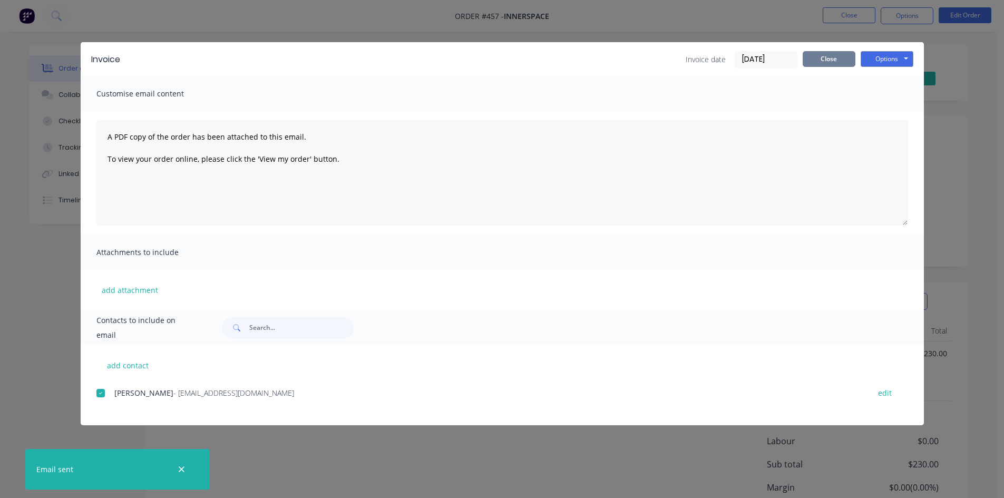
click at [838, 62] on button "Close" at bounding box center [829, 59] width 53 height 16
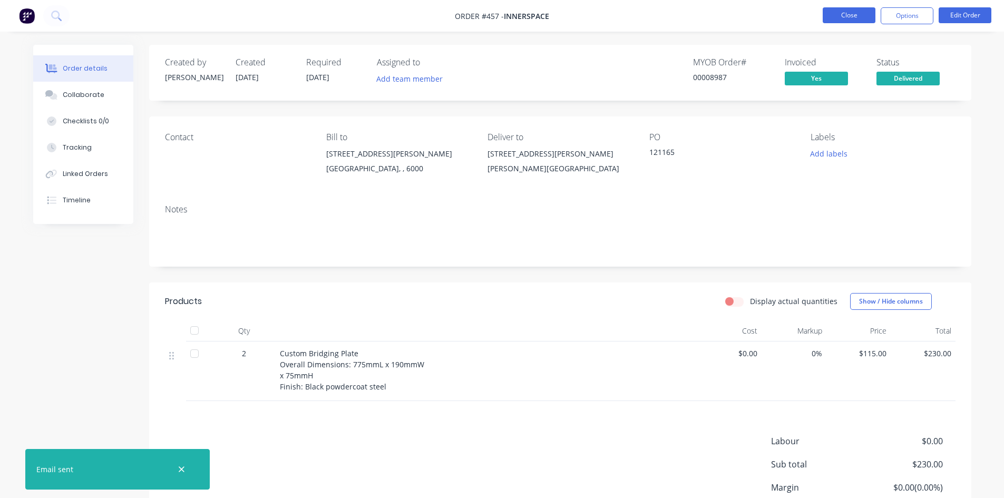
click at [848, 21] on button "Close" at bounding box center [849, 15] width 53 height 16
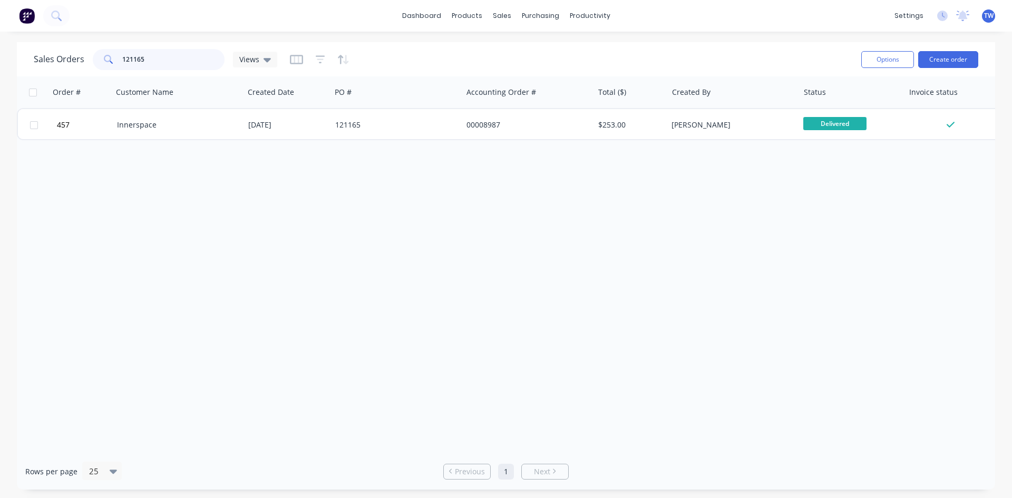
click at [152, 58] on input "121165" at bounding box center [173, 59] width 103 height 21
type input "1"
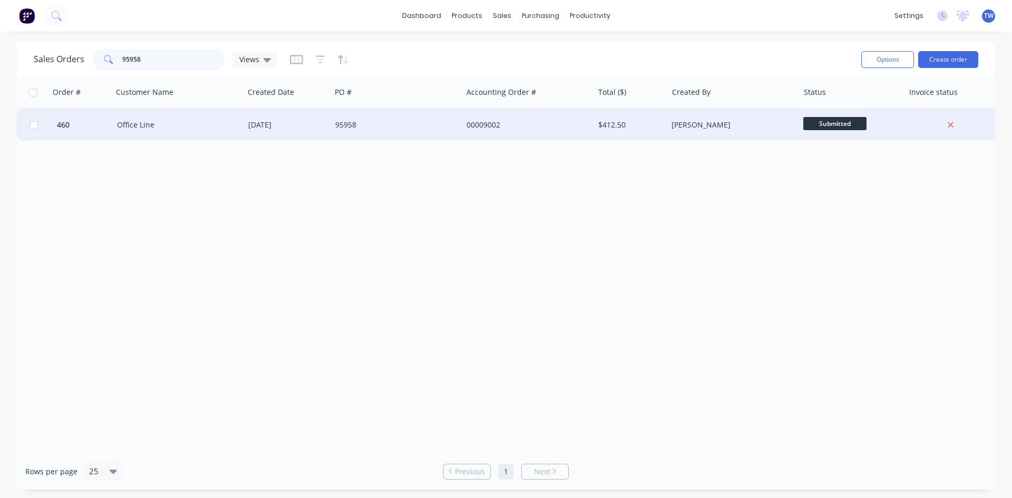
type input "95958"
click at [315, 131] on div "[DATE]" at bounding box center [287, 125] width 87 height 32
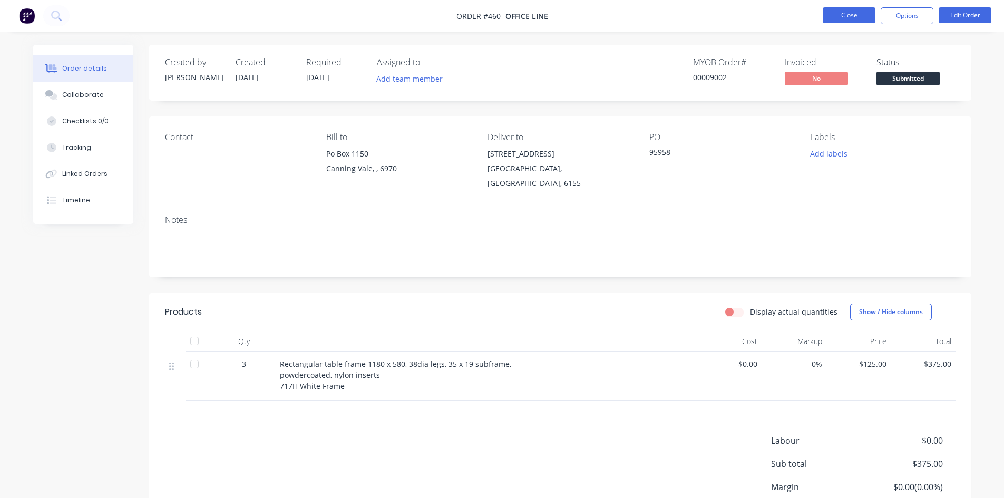
click at [838, 13] on button "Close" at bounding box center [849, 15] width 53 height 16
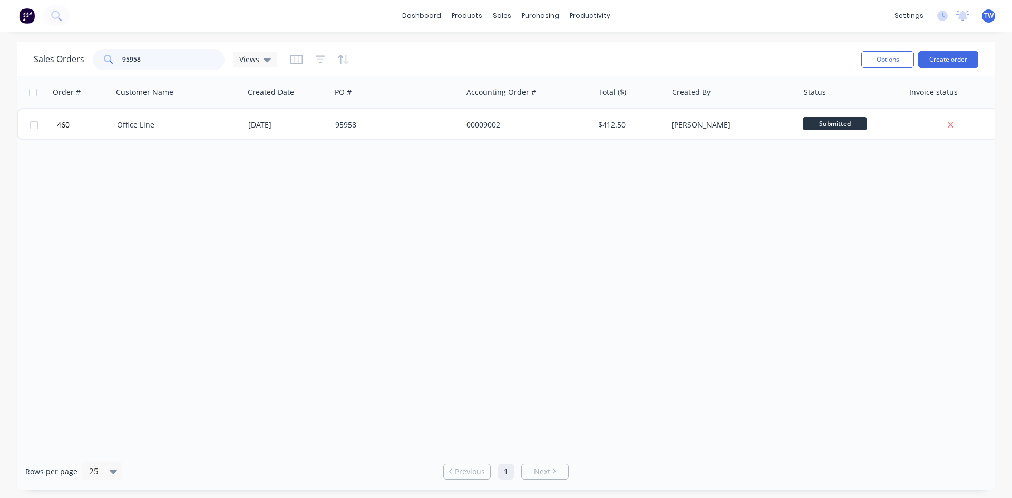
click at [189, 59] on input "95958" at bounding box center [173, 59] width 103 height 21
type input "9"
type input "b"
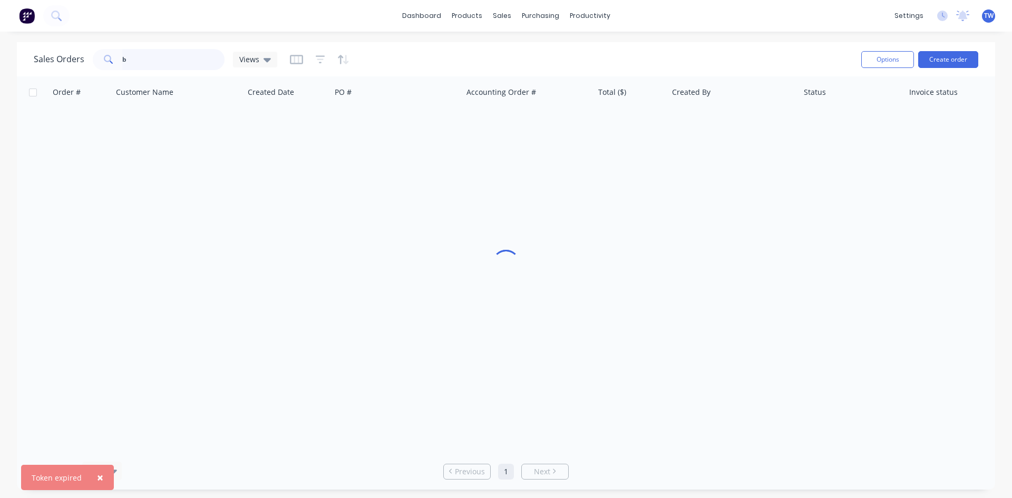
click at [133, 58] on input "b" at bounding box center [173, 59] width 103 height 21
click at [155, 61] on input "bo" at bounding box center [173, 59] width 103 height 21
click at [143, 59] on input "by" at bounding box center [173, 59] width 103 height 21
type input "b"
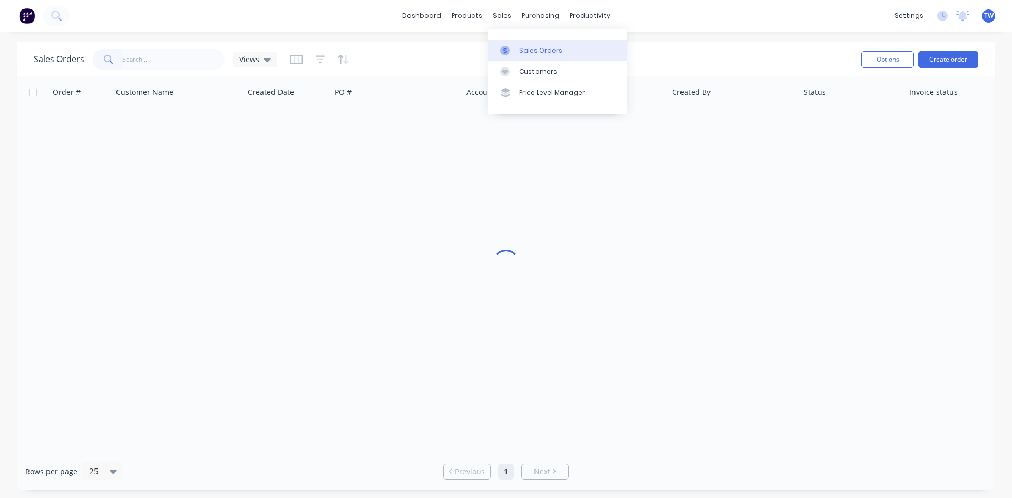
click at [525, 49] on div "Sales Orders" at bounding box center [540, 50] width 43 height 9
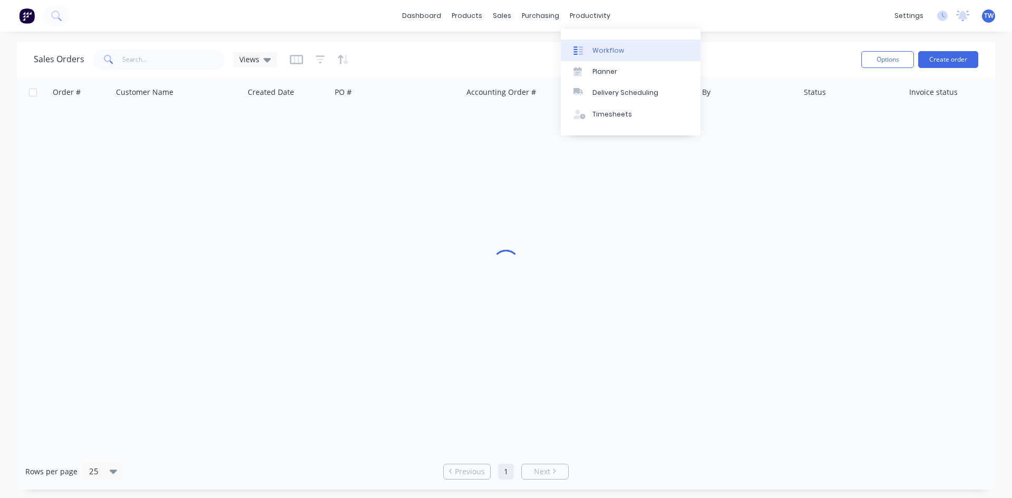
click at [605, 50] on div "Workflow" at bounding box center [608, 50] width 32 height 9
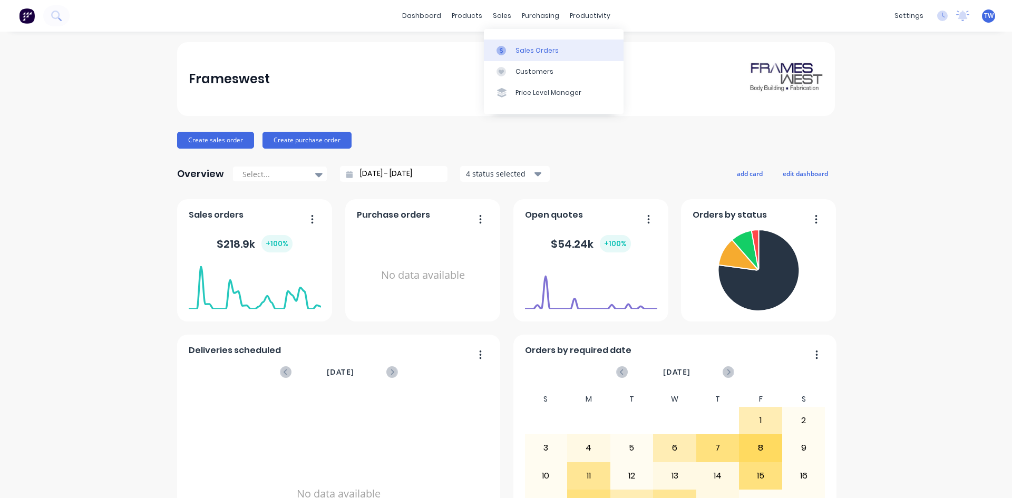
click at [522, 47] on div "Sales Orders" at bounding box center [536, 50] width 43 height 9
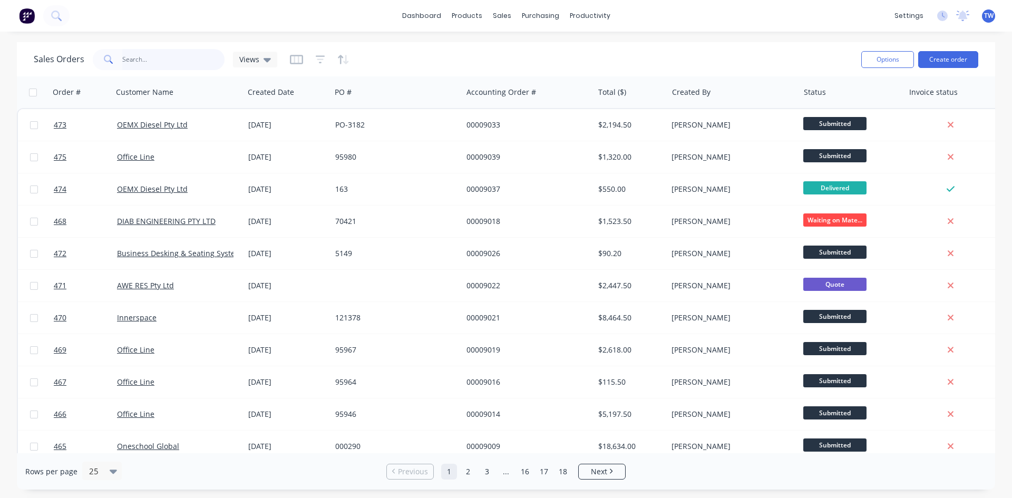
click at [147, 65] on input "text" at bounding box center [173, 59] width 103 height 21
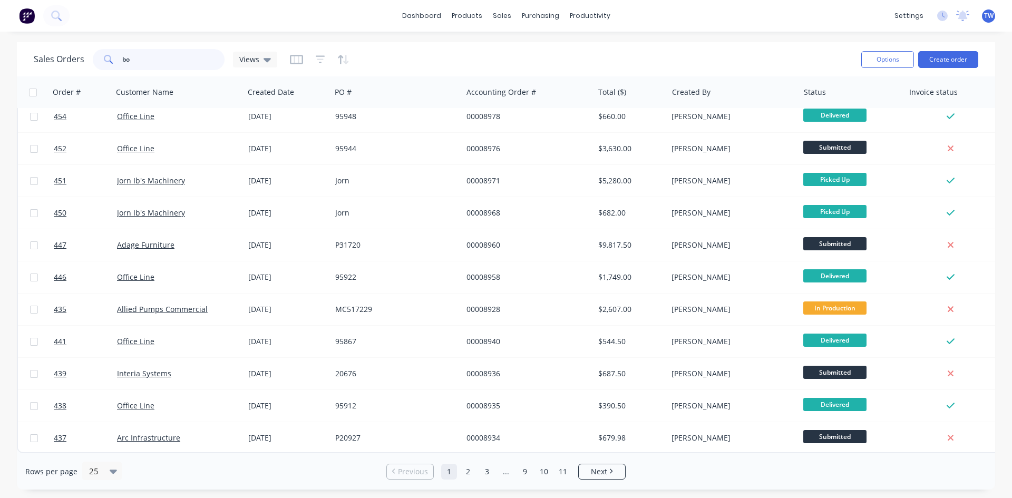
scroll to position [464, 0]
type input "bo"
click at [468, 467] on link "2" at bounding box center [468, 472] width 16 height 16
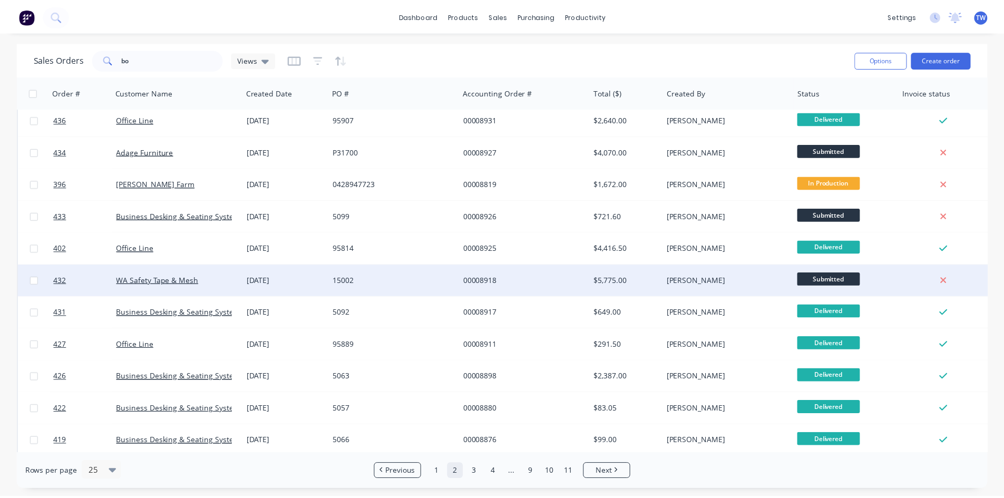
scroll to position [0, 0]
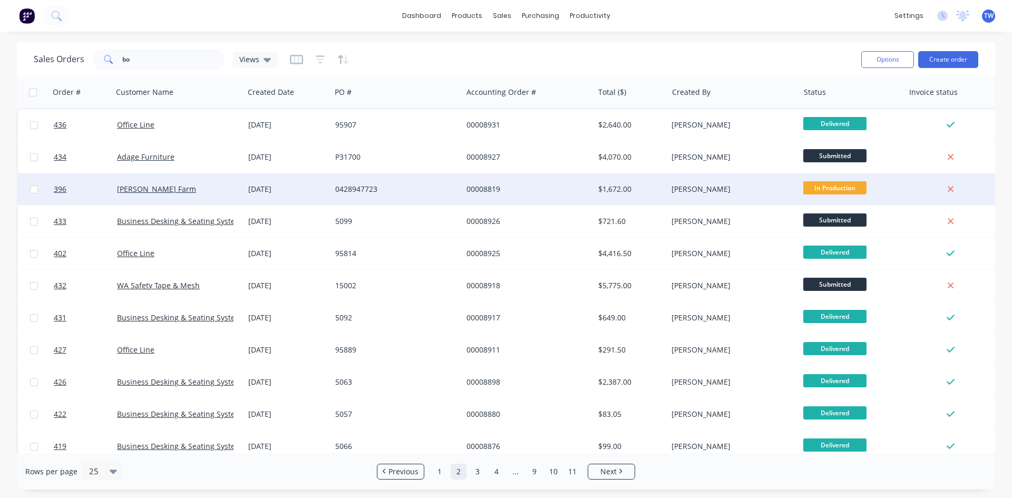
click at [181, 184] on div "Boyle Farm" at bounding box center [175, 189] width 117 height 11
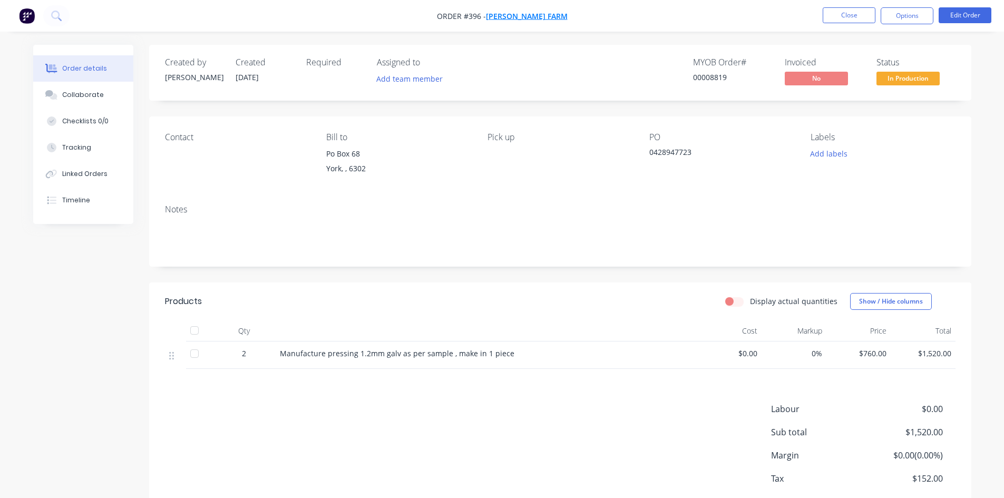
click at [528, 15] on span "Boyle Farm" at bounding box center [527, 16] width 82 height 10
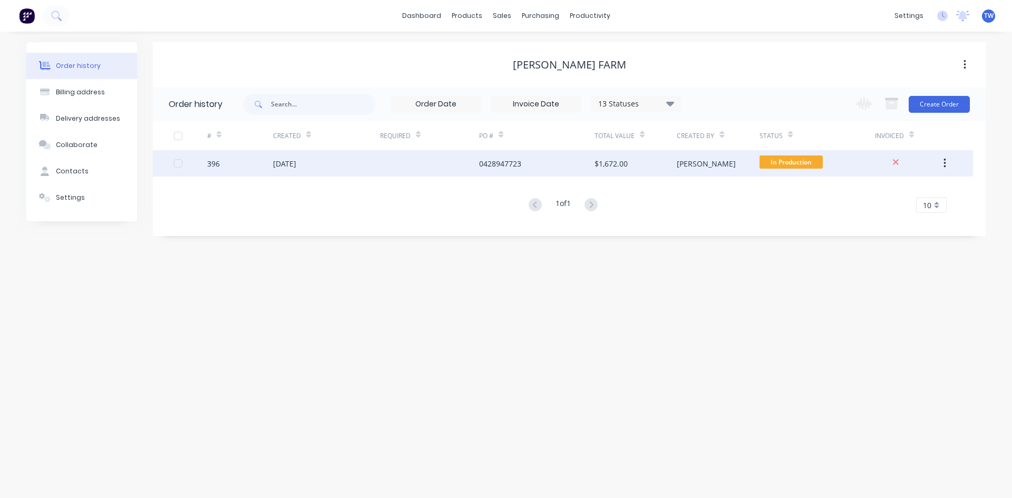
click at [338, 159] on div "[DATE]" at bounding box center [326, 163] width 107 height 26
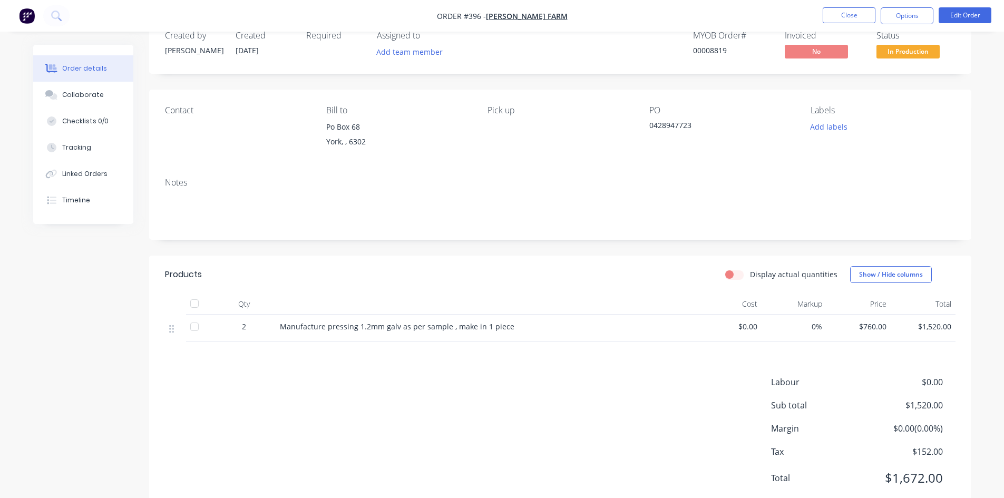
scroll to position [53, 0]
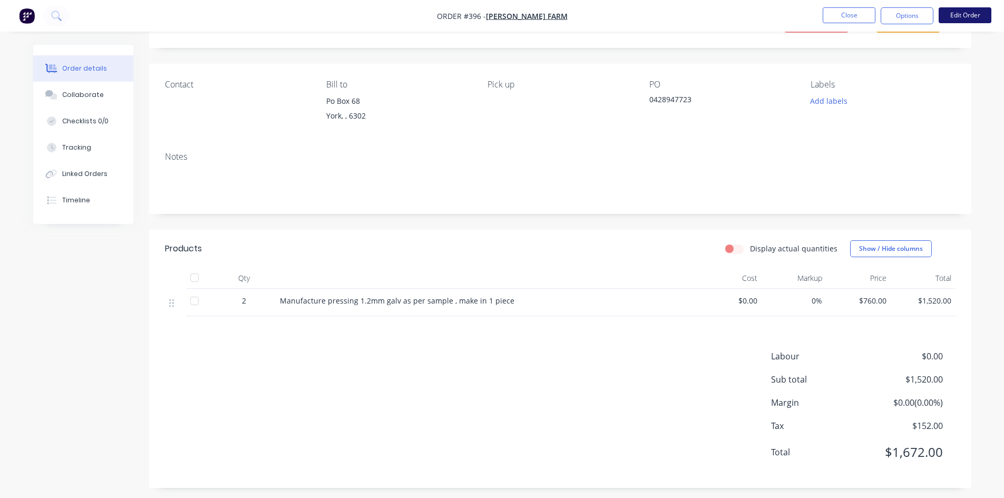
click at [956, 16] on button "Edit Order" at bounding box center [965, 15] width 53 height 16
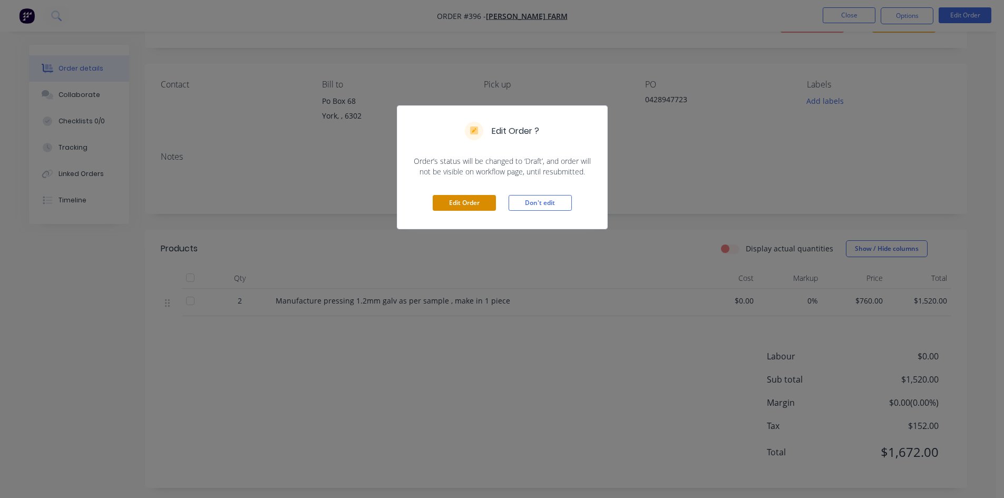
click at [486, 204] on button "Edit Order" at bounding box center [464, 203] width 63 height 16
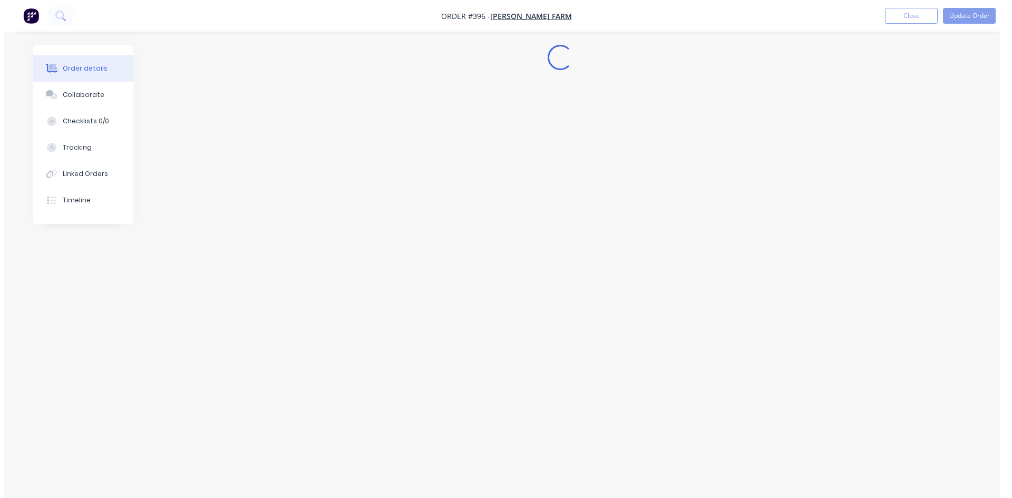
scroll to position [0, 0]
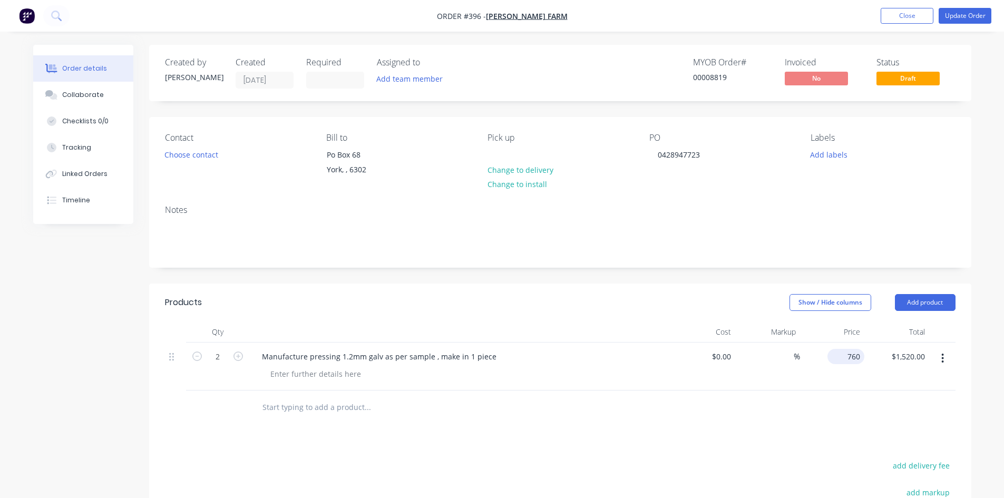
click at [854, 356] on input "760" at bounding box center [848, 356] width 33 height 15
type input "$785.00"
type input "$1,570.00"
click at [970, 17] on button "Update Order" at bounding box center [965, 16] width 53 height 16
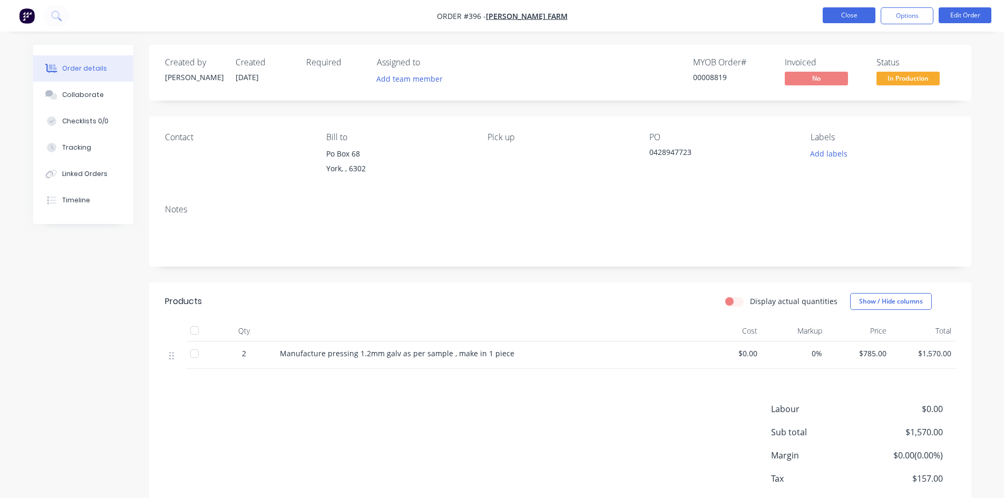
click at [855, 11] on button "Close" at bounding box center [849, 15] width 53 height 16
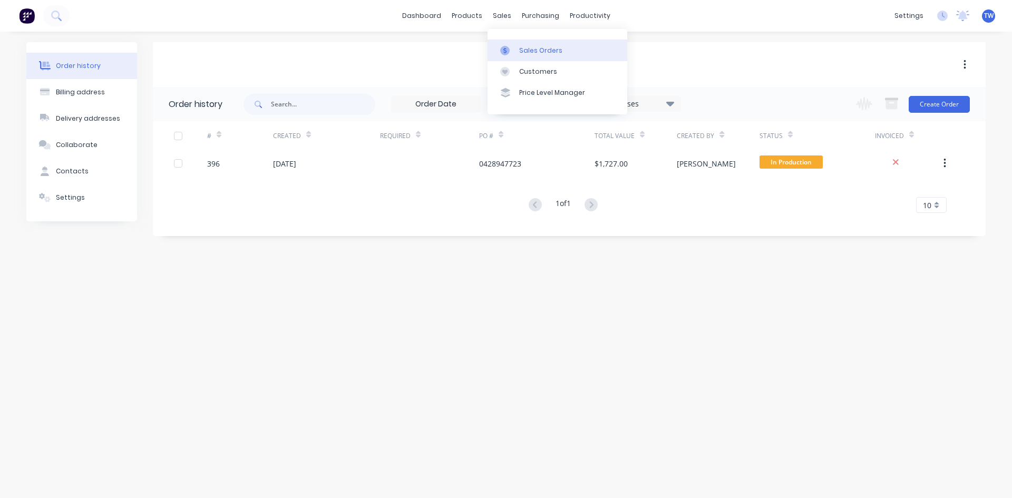
click at [533, 48] on div "Sales Orders" at bounding box center [540, 50] width 43 height 9
